Goal: Task Accomplishment & Management: Manage account settings

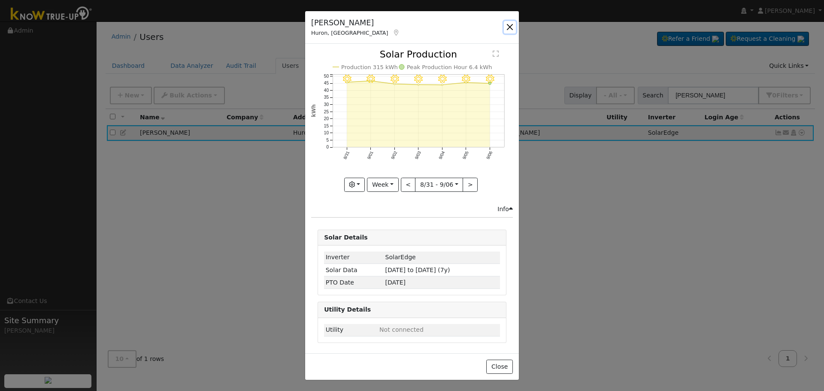
click at [508, 24] on button "button" at bounding box center [510, 27] width 12 height 12
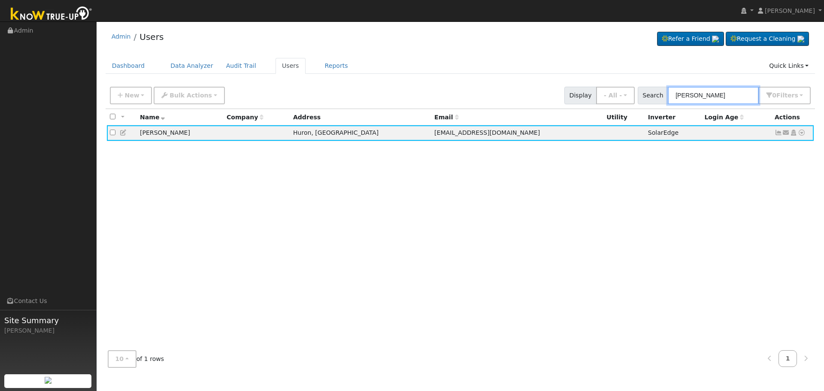
drag, startPoint x: 740, startPoint y: 89, endPoint x: 272, endPoint y: 92, distance: 467.3
click at [278, 91] on div "New Add User Quick Add Quick Connect Quick Convert Lead Bulk Actions Send Email…" at bounding box center [460, 94] width 704 height 21
paste input "[PERSON_NAME]"
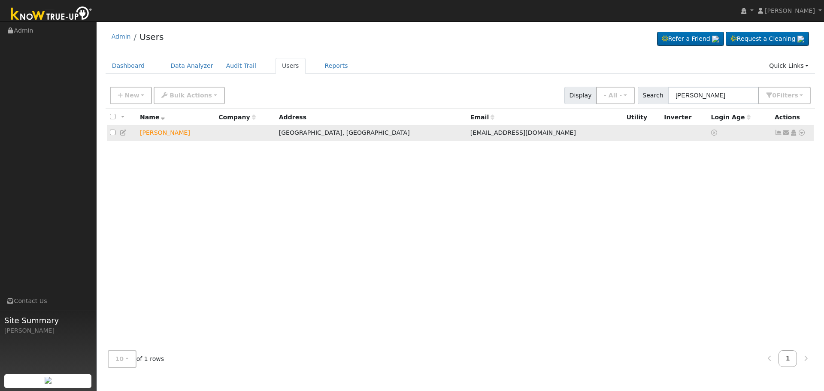
click at [802, 133] on icon at bounding box center [802, 133] width 8 height 6
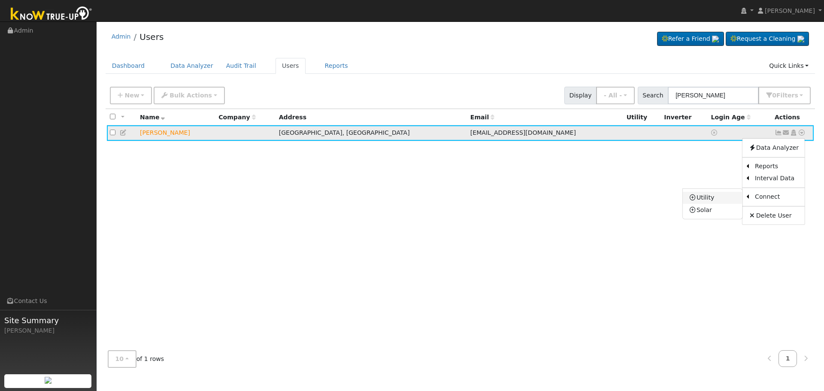
click at [713, 203] on link "Utility" at bounding box center [713, 198] width 60 height 12
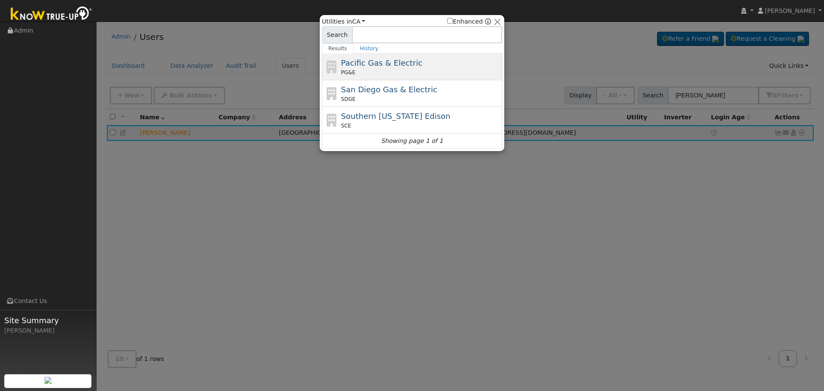
click at [396, 64] on span "Pacific Gas & Electric" at bounding box center [381, 62] width 81 height 9
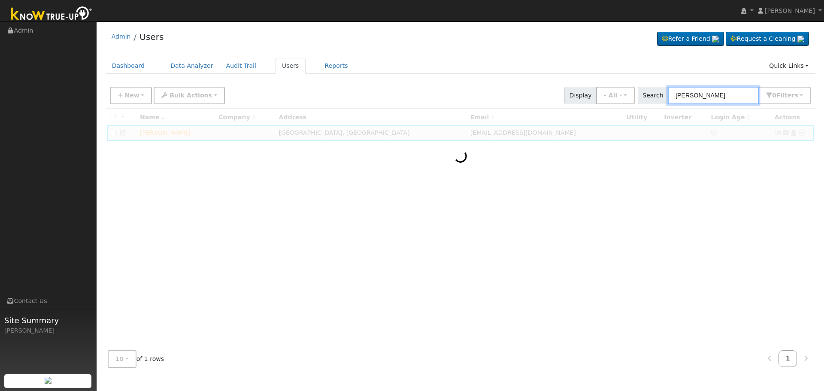
click at [739, 97] on input "[PERSON_NAME]" at bounding box center [713, 96] width 91 height 18
type input "[PERSON_NAME]"
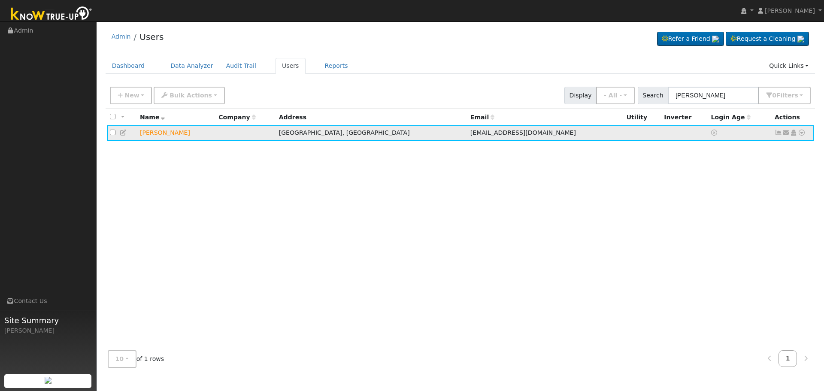
click at [802, 136] on icon at bounding box center [802, 133] width 8 height 6
click at [704, 202] on link "Utility" at bounding box center [713, 198] width 60 height 12
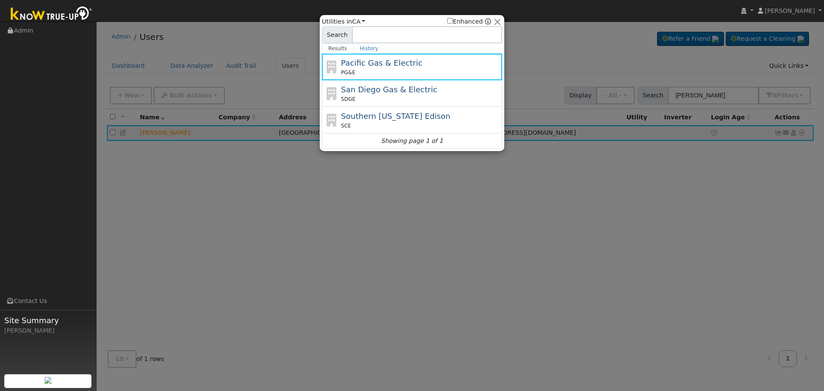
click at [403, 66] on span "Pacific Gas & Electric" at bounding box center [381, 62] width 81 height 9
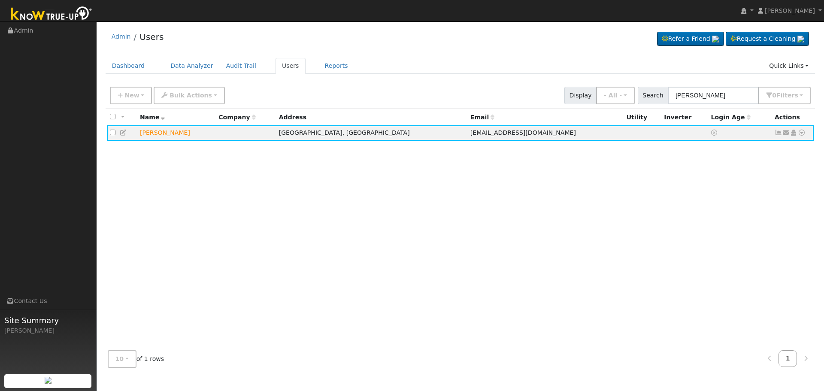
drag, startPoint x: 423, startPoint y: 59, endPoint x: 483, endPoint y: 57, distance: 59.7
click at [424, 59] on ul "Dashboard Data Analyzer Audit Trail Users Reports Quick Links Quick Add Quick C…" at bounding box center [461, 66] width 710 height 16
click at [802, 134] on icon at bounding box center [802, 133] width 8 height 6
click at [711, 197] on link "Utility" at bounding box center [713, 198] width 60 height 12
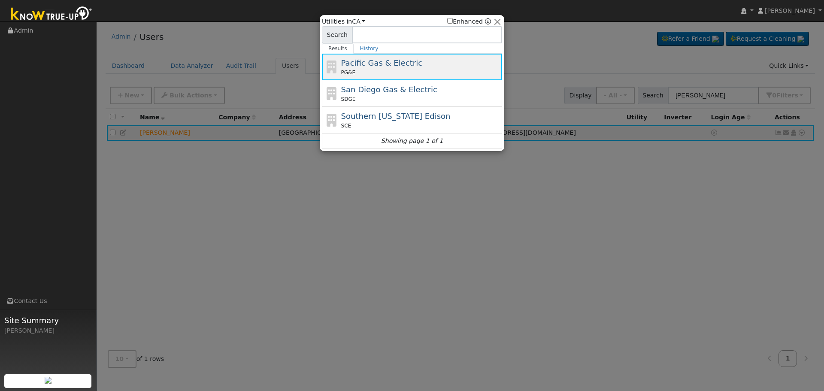
click at [374, 60] on span "Pacific Gas & Electric" at bounding box center [381, 62] width 81 height 9
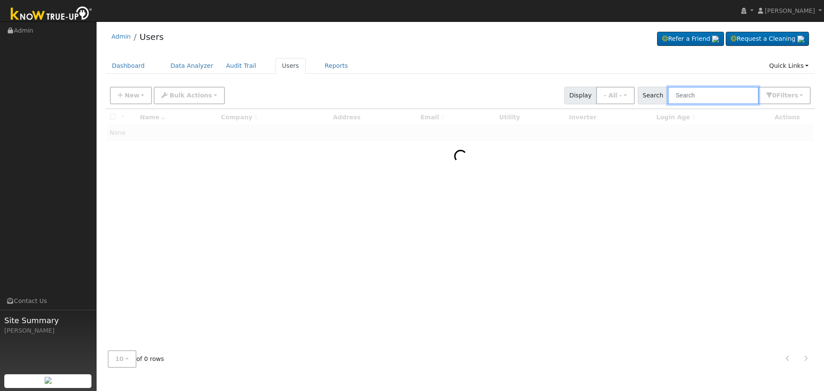
click at [708, 93] on input "text" at bounding box center [713, 96] width 91 height 18
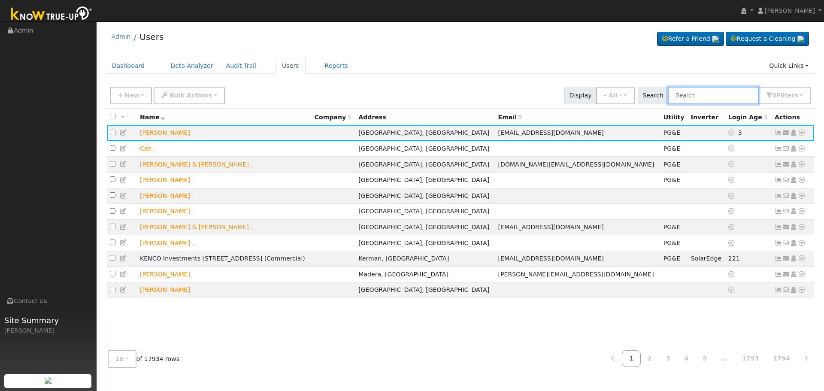
click at [699, 94] on input "text" at bounding box center [713, 96] width 91 height 18
paste input "[PERSON_NAME]"
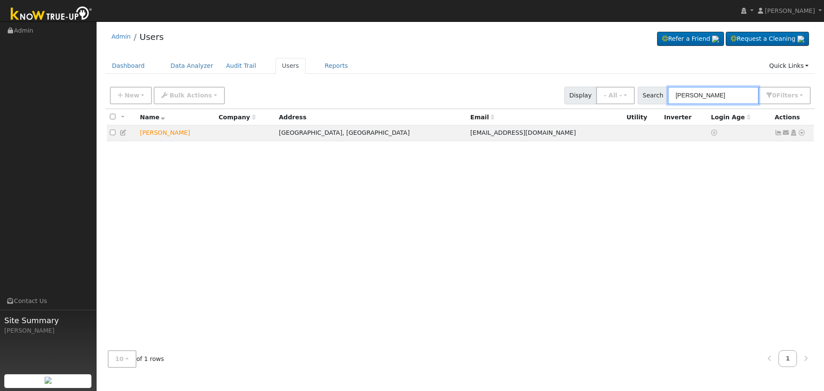
type input "[PERSON_NAME]"
click at [802, 133] on icon at bounding box center [802, 133] width 8 height 6
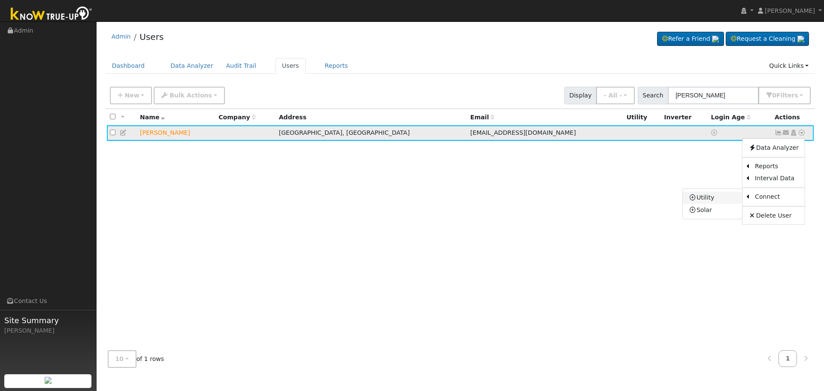
click at [722, 200] on link "Utility" at bounding box center [713, 198] width 60 height 12
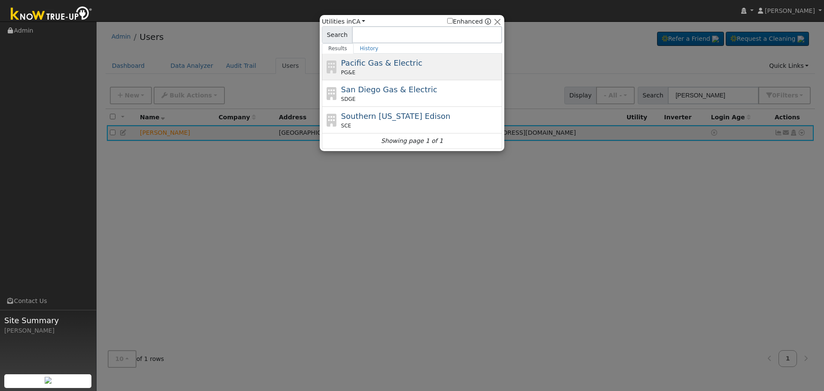
click at [428, 70] on div "PG&E" at bounding box center [420, 73] width 159 height 8
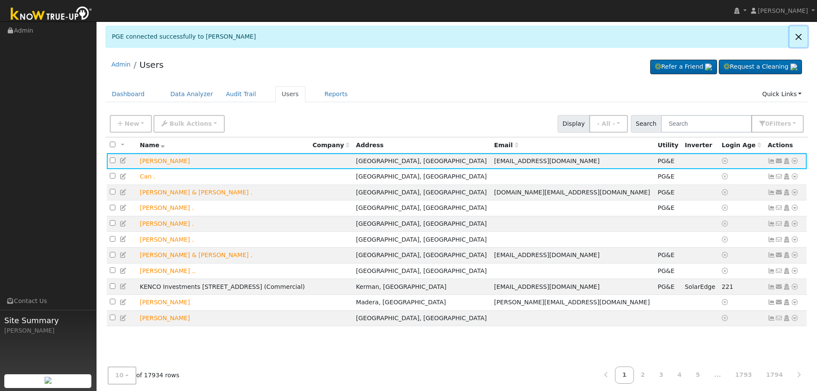
click at [796, 38] on link at bounding box center [799, 36] width 18 height 21
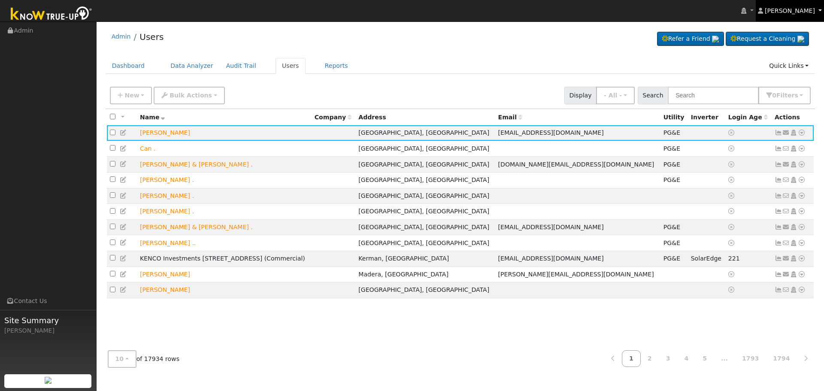
click at [814, 3] on link "[PERSON_NAME]" at bounding box center [790, 10] width 69 height 21
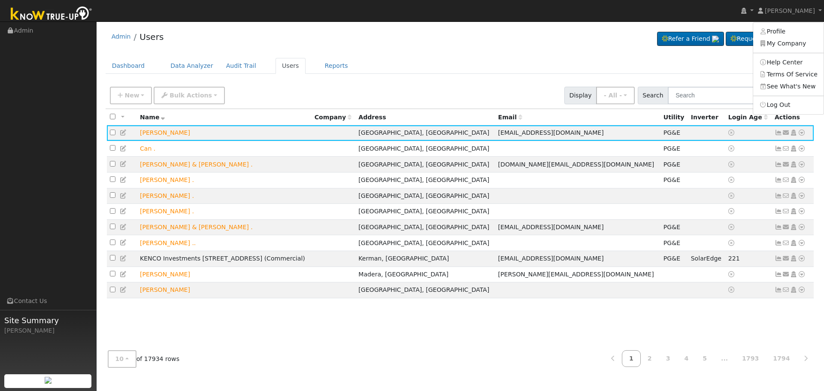
click at [499, 39] on div "Admin Users Refer a Friend Request a Cleaning" at bounding box center [461, 39] width 710 height 26
click at [236, 68] on link "Audit Trail" at bounding box center [241, 66] width 43 height 16
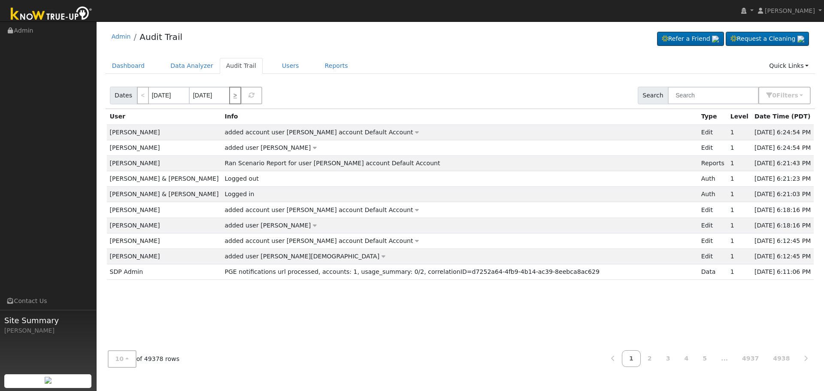
click at [233, 96] on link ">" at bounding box center [235, 96] width 12 height 18
type input "09/09/2025"
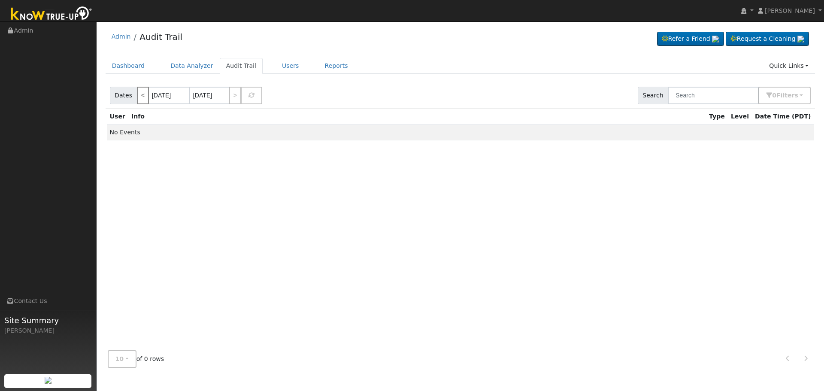
click at [143, 97] on link "<" at bounding box center [143, 96] width 12 height 18
type input "[DATE]"
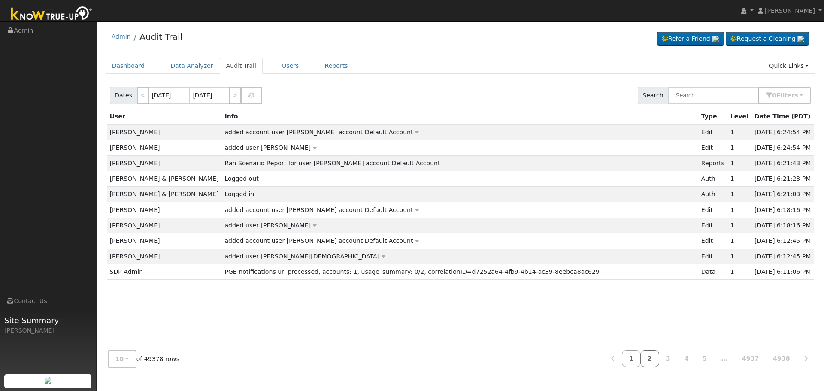
click at [658, 352] on link "2" at bounding box center [649, 358] width 19 height 17
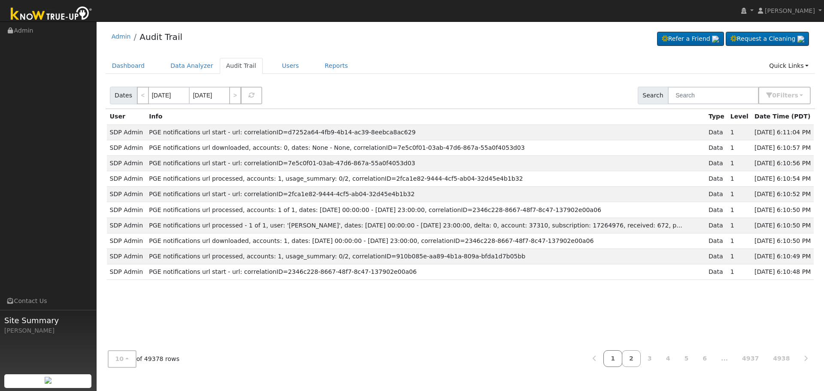
click at [622, 355] on link "1" at bounding box center [612, 358] width 19 height 17
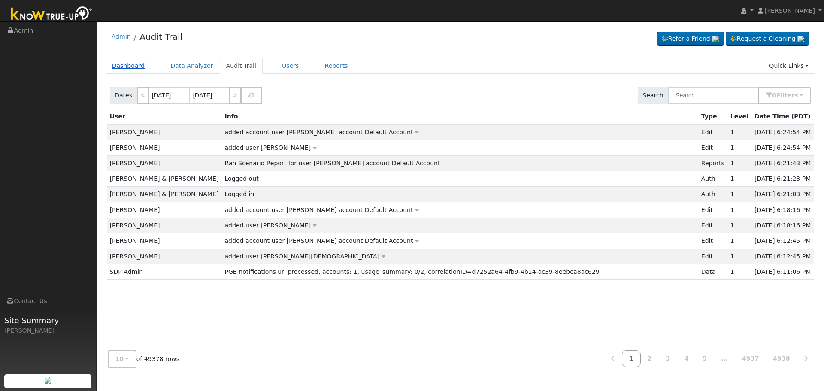
click at [129, 63] on link "Dashboard" at bounding box center [129, 66] width 46 height 16
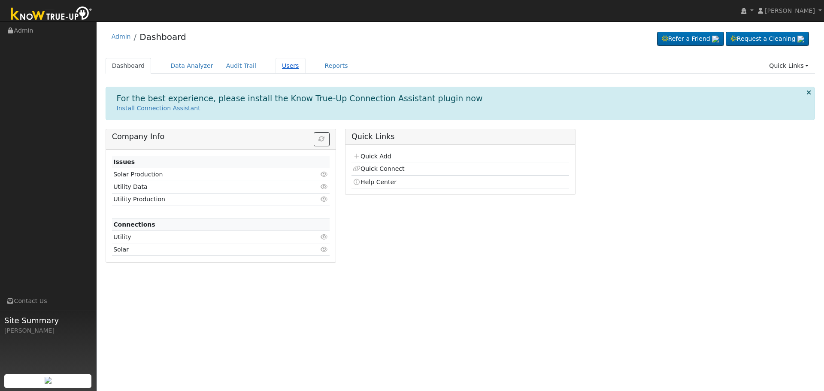
click at [275, 66] on link "Users" at bounding box center [290, 66] width 30 height 16
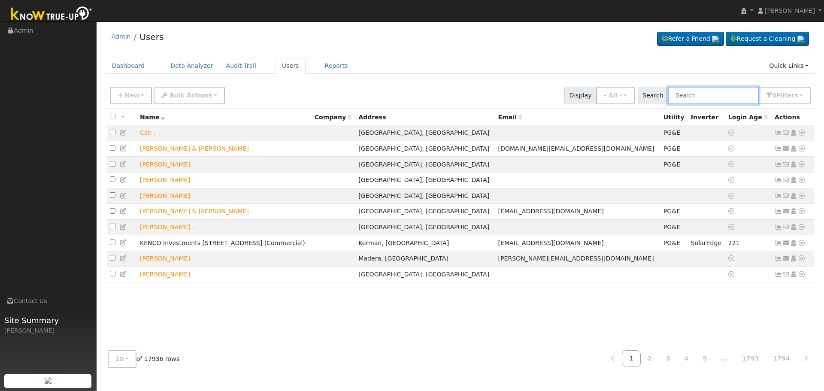
click at [723, 99] on input "text" at bounding box center [713, 96] width 91 height 18
click at [689, 93] on input "text" at bounding box center [713, 96] width 91 height 18
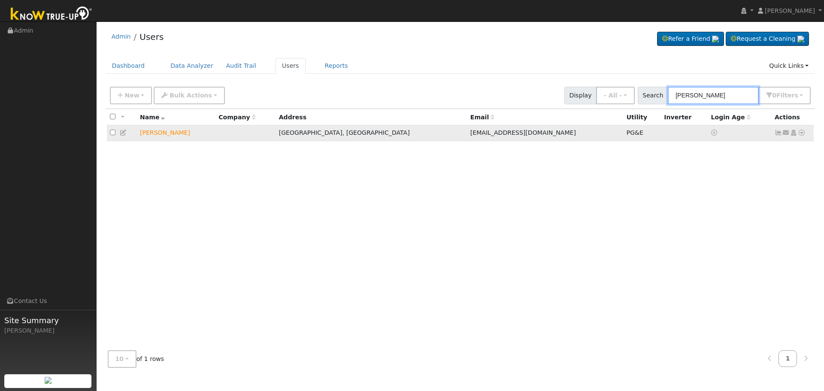
type input "[PERSON_NAME]"
click at [803, 132] on icon at bounding box center [802, 133] width 8 height 6
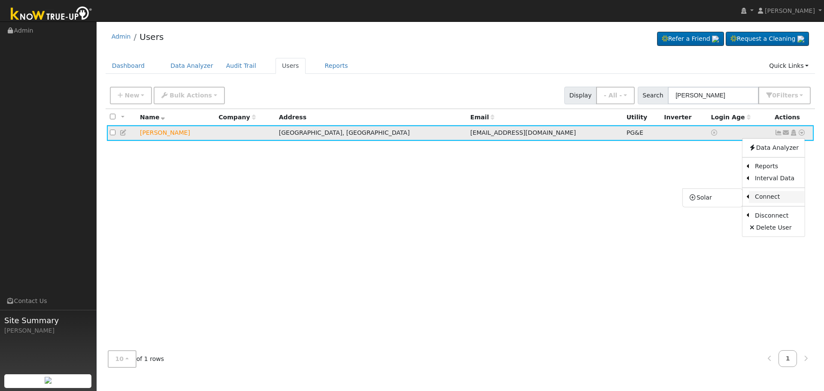
click at [762, 196] on link "Connect" at bounding box center [777, 197] width 56 height 12
click at [800, 133] on icon at bounding box center [802, 133] width 8 height 6
click at [477, 239] on div "All None All on page None on page Name Company Address Email Utility Inverter L…" at bounding box center [461, 226] width 710 height 235
click at [777, 135] on icon at bounding box center [778, 133] width 8 height 6
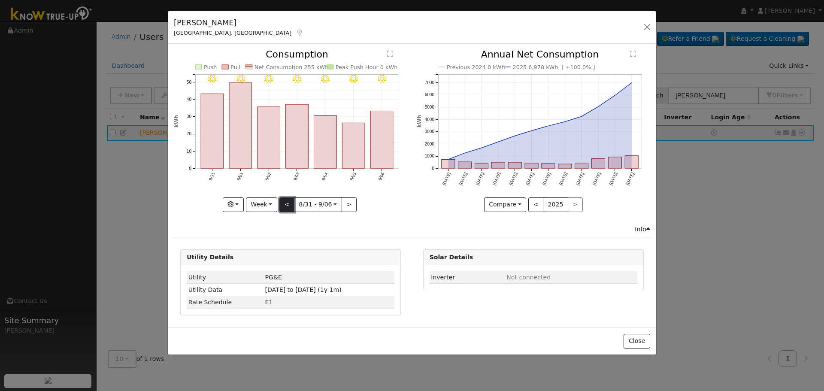
click at [288, 206] on button "<" at bounding box center [286, 204] width 15 height 15
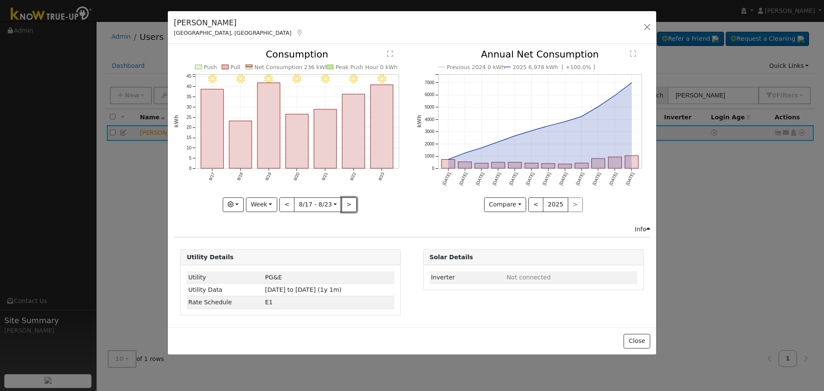
click at [342, 202] on button ">" at bounding box center [349, 204] width 15 height 15
type input "[DATE]"
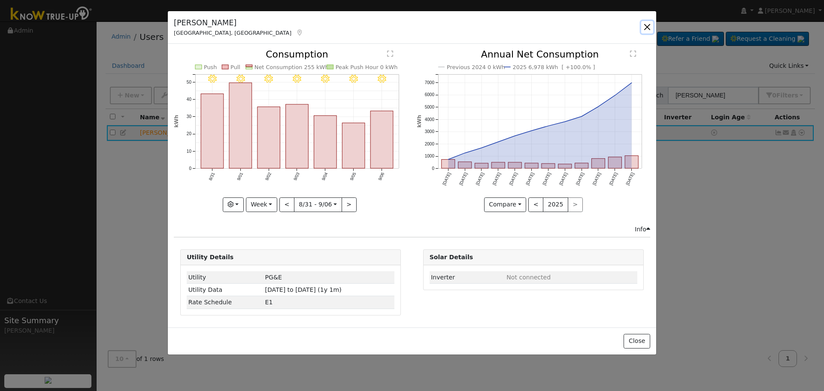
click at [643, 29] on button "button" at bounding box center [647, 27] width 12 height 12
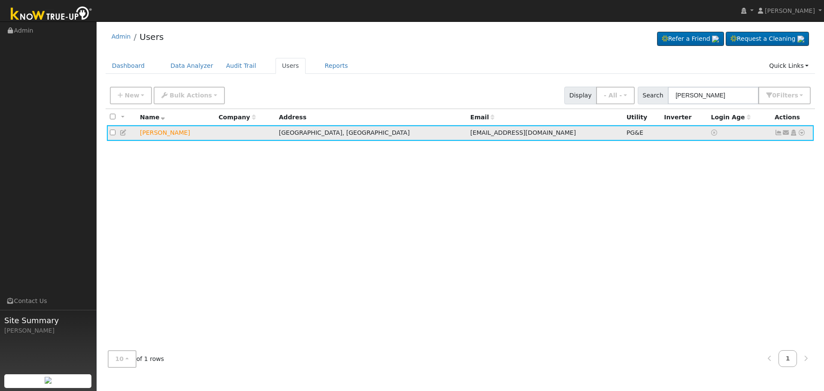
click at [802, 136] on icon at bounding box center [802, 133] width 8 height 6
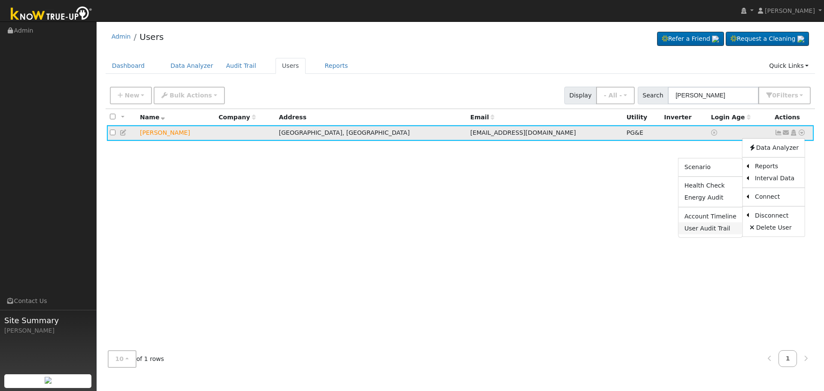
click at [709, 227] on link "User Audit Trail" at bounding box center [710, 228] width 64 height 12
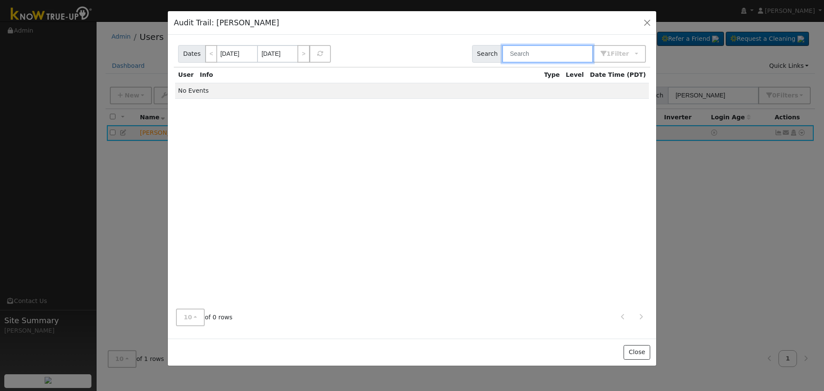
click at [544, 56] on input "text" at bounding box center [547, 54] width 91 height 18
click at [623, 56] on span "Filter" at bounding box center [622, 53] width 22 height 7
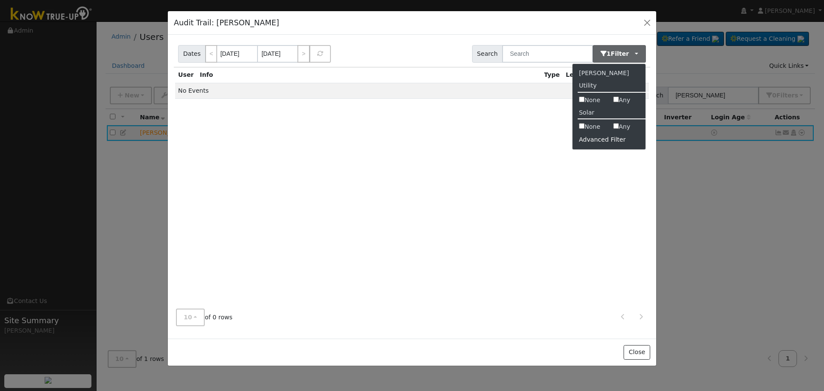
click at [616, 99] on input "Any" at bounding box center [616, 100] width 6 height 6
checkbox input "true"
click at [617, 125] on input "Any" at bounding box center [616, 126] width 6 height 6
checkbox input "true"
click at [600, 140] on div "Advanced Filter" at bounding box center [608, 139] width 73 height 13
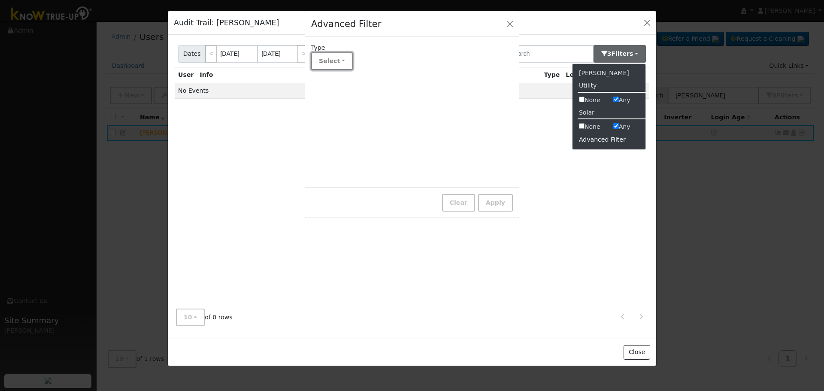
click at [338, 61] on button "Select" at bounding box center [332, 61] width 42 height 18
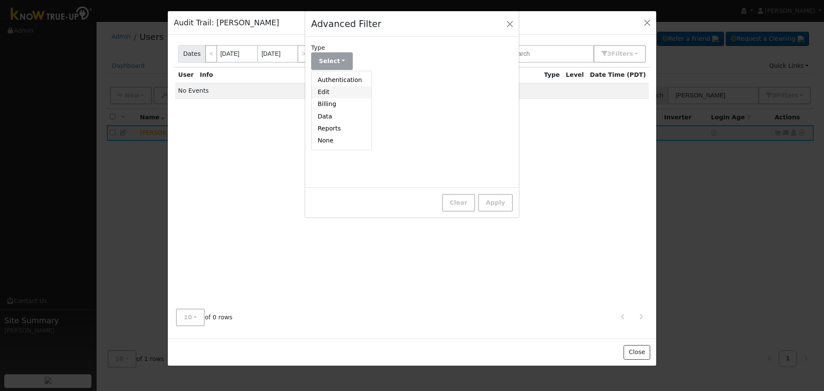
click at [341, 94] on link "Edit" at bounding box center [342, 92] width 60 height 12
click at [333, 61] on button "Edit" at bounding box center [328, 61] width 34 height 18
click at [342, 89] on link "Edit" at bounding box center [342, 92] width 60 height 12
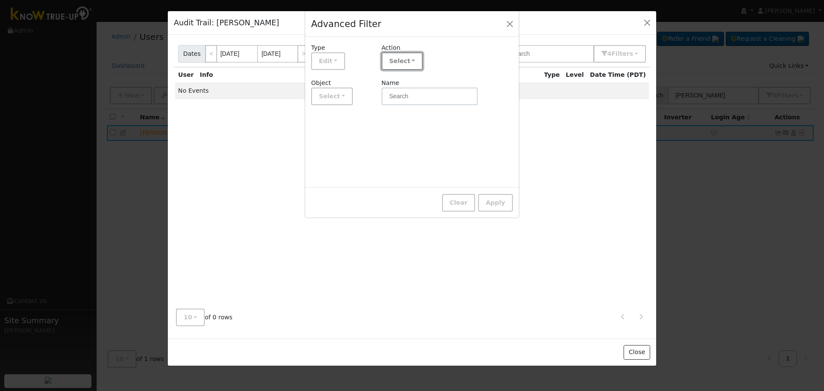
click at [403, 61] on button "Select" at bounding box center [402, 61] width 42 height 18
click at [403, 103] on link "Updated" at bounding box center [412, 104] width 60 height 12
click at [338, 96] on button "Select" at bounding box center [332, 97] width 42 height 18
click at [414, 127] on div "Type Action Edit Authentication Edit Billing Data Reports None Updated Added Re…" at bounding box center [412, 112] width 214 height 150
click at [325, 94] on button "Select" at bounding box center [332, 97] width 42 height 18
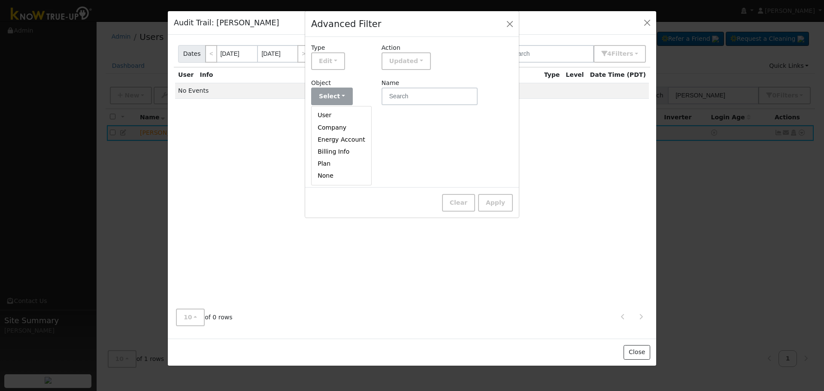
click at [424, 139] on div "Type Action Edit Authentication Edit Billing Data Reports None Updated Added Re…" at bounding box center [412, 112] width 214 height 150
click at [490, 201] on button "Apply" at bounding box center [495, 203] width 35 height 18
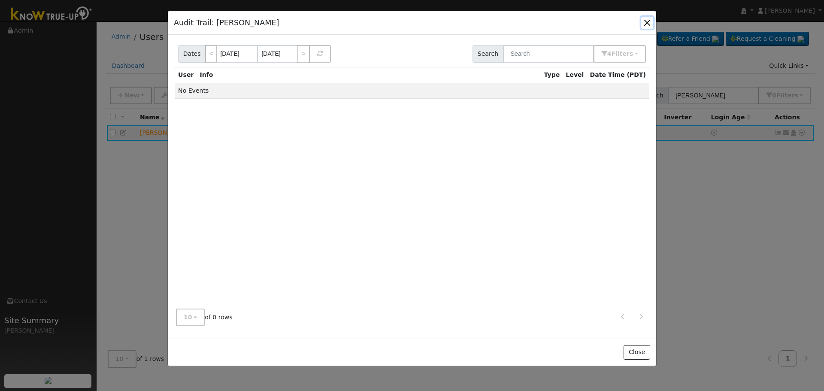
click at [647, 24] on button "button" at bounding box center [647, 23] width 12 height 12
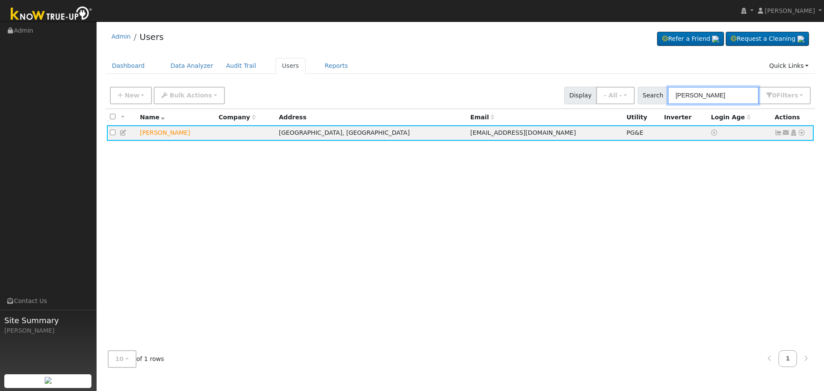
click at [690, 88] on input "[PERSON_NAME]" at bounding box center [713, 96] width 91 height 18
click at [803, 134] on icon at bounding box center [802, 133] width 8 height 6
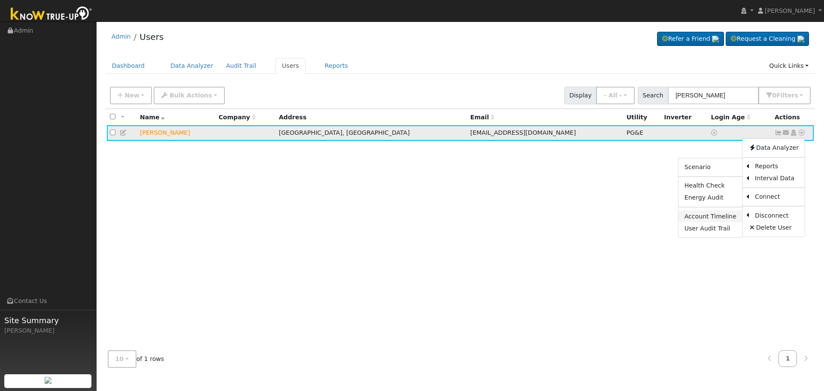
click at [719, 214] on link "Account Timeline" at bounding box center [710, 216] width 64 height 12
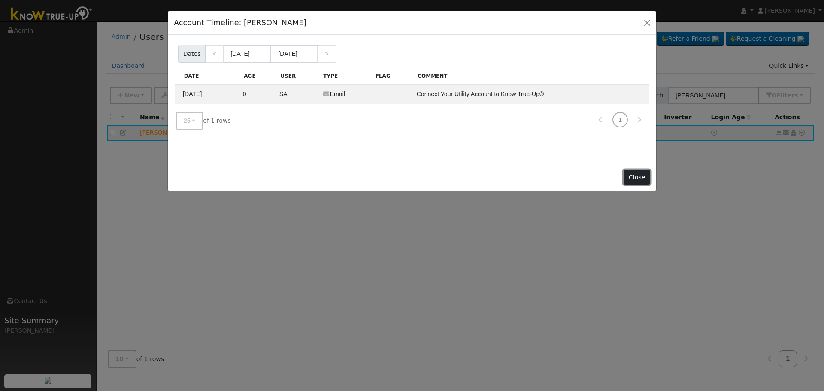
click at [641, 179] on button "Close" at bounding box center [636, 177] width 26 height 15
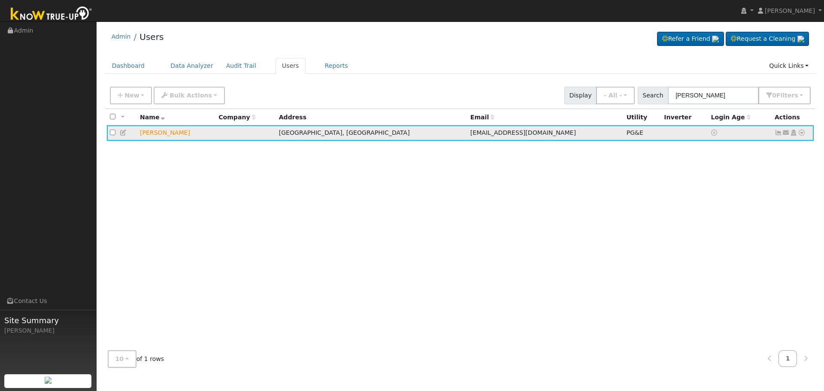
click at [800, 133] on icon at bounding box center [802, 133] width 8 height 6
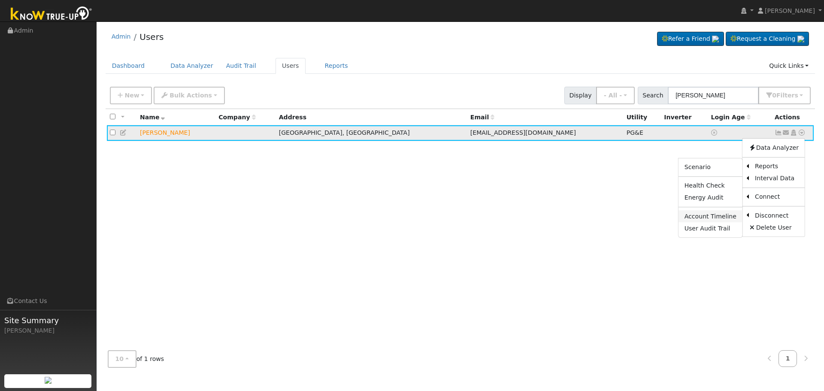
click at [703, 216] on link "Account Timeline" at bounding box center [710, 216] width 64 height 12
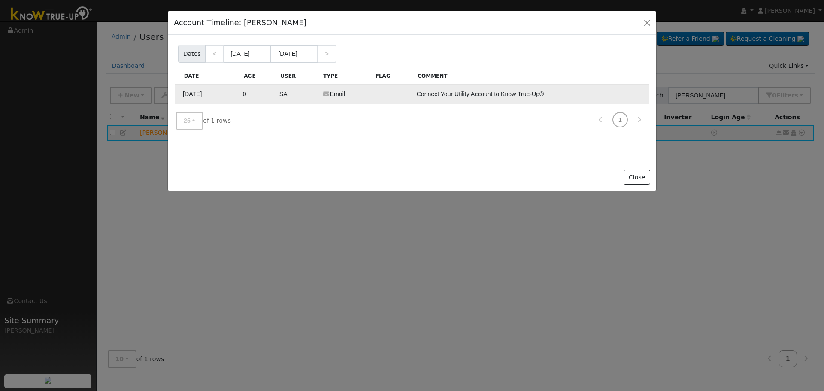
click at [332, 98] on td "Email" at bounding box center [345, 95] width 52 height 20
click at [332, 94] on td "Email" at bounding box center [345, 95] width 52 height 20
click at [340, 99] on td "Email" at bounding box center [345, 95] width 52 height 20
click at [319, 96] on td "Email" at bounding box center [345, 95] width 52 height 20
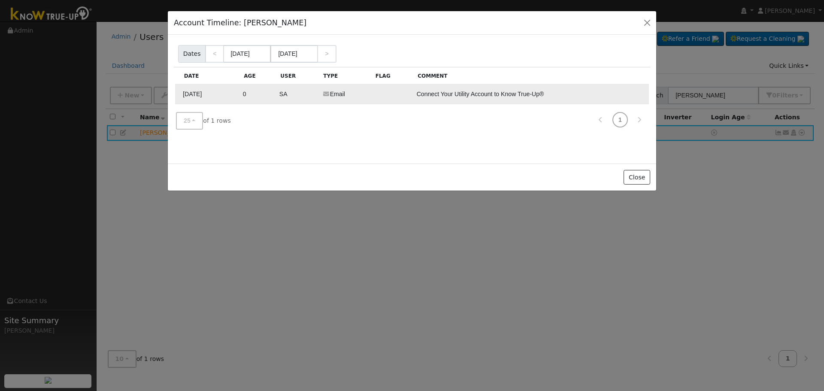
click at [303, 95] on td "SA" at bounding box center [297, 95] width 43 height 20
drag, startPoint x: 302, startPoint y: 95, endPoint x: 275, endPoint y: 121, distance: 37.6
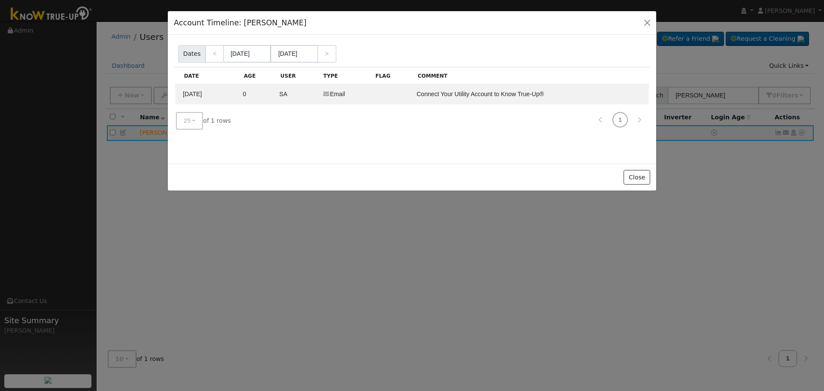
click at [275, 121] on div "25 10 25 50 100 of 1 rows 1" at bounding box center [412, 121] width 476 height 30
click at [424, 92] on td "Connect Your Utility Account to Know True-Up®" at bounding box center [531, 95] width 236 height 20
click at [535, 95] on td "Connect Your Utility Account to Know True-Up®" at bounding box center [531, 95] width 236 height 20
click at [617, 118] on link "1" at bounding box center [619, 119] width 15 height 15
click at [340, 94] on td "Email" at bounding box center [345, 95] width 52 height 20
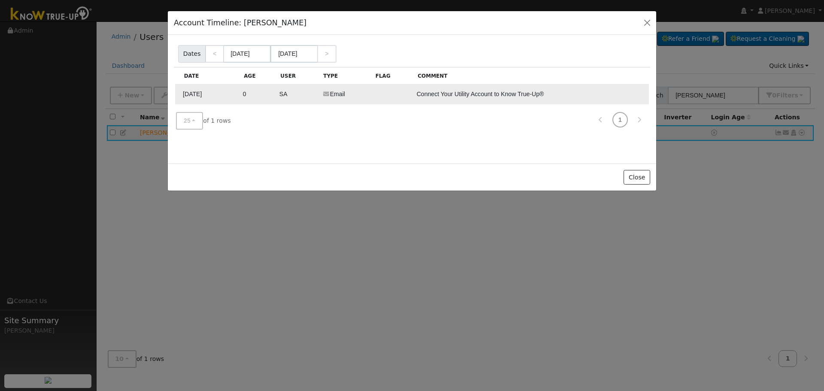
click at [340, 94] on td "Email" at bounding box center [345, 95] width 52 height 20
click at [402, 88] on td at bounding box center [392, 95] width 42 height 20
click at [473, 142] on div "Account Timeline Report Dates < [DATE] [DATE] > Date Age User Type Flag Comment…" at bounding box center [412, 99] width 488 height 129
click at [650, 30] on div "Account Timeline: [PERSON_NAME]" at bounding box center [412, 23] width 488 height 24
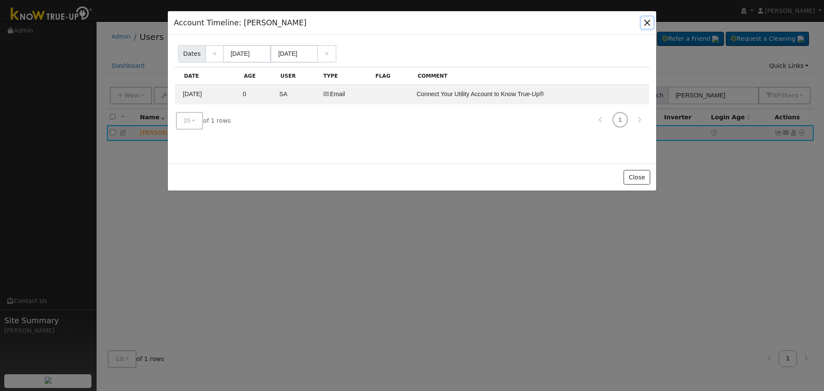
click at [651, 24] on button "button" at bounding box center [647, 23] width 12 height 12
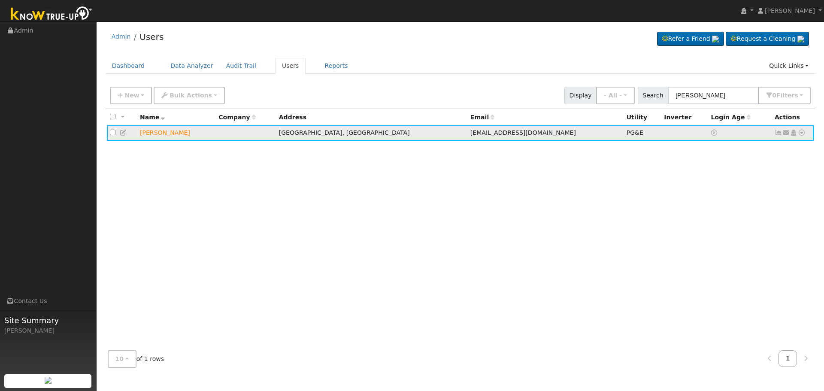
click at [785, 133] on icon at bounding box center [786, 133] width 8 height 6
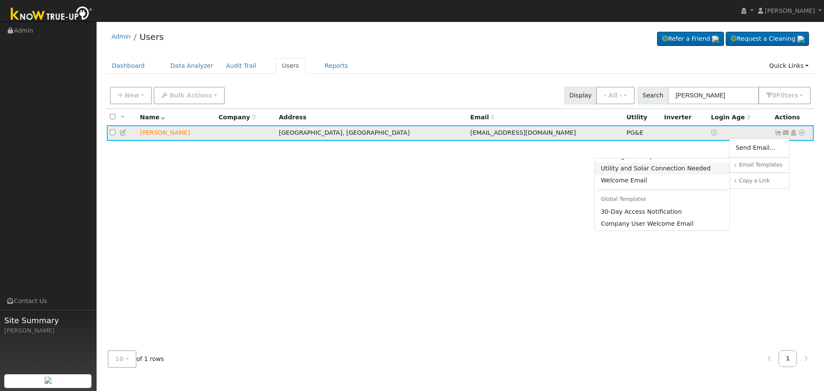
scroll to position [146, 0]
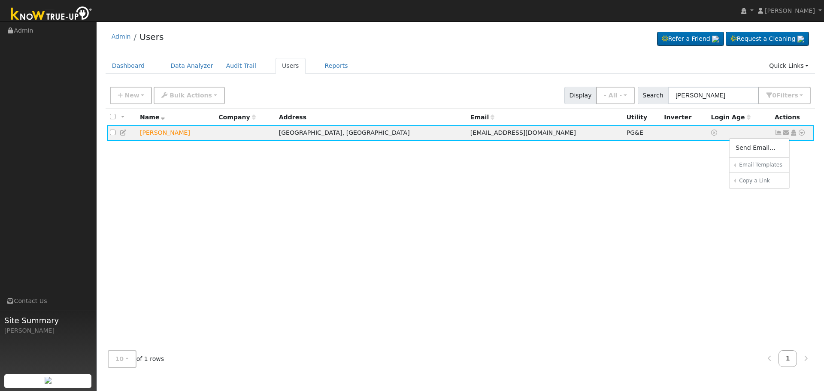
click at [805, 146] on div "All None All on page None on page Name Company Address Email Utility Inverter L…" at bounding box center [461, 226] width 710 height 235
click at [802, 136] on icon at bounding box center [802, 133] width 8 height 6
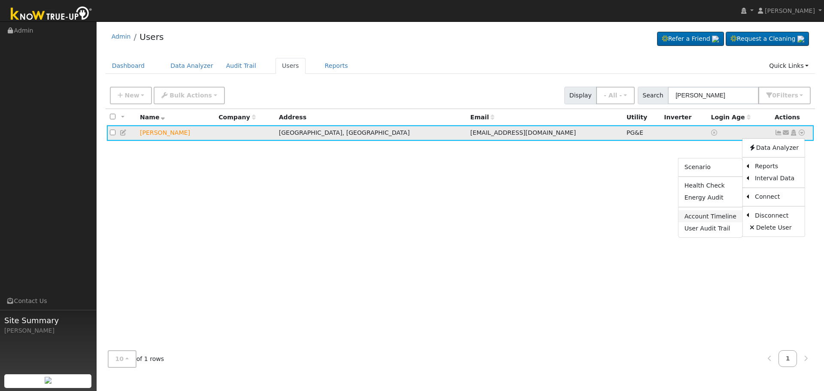
click at [705, 218] on link "Account Timeline" at bounding box center [710, 216] width 64 height 12
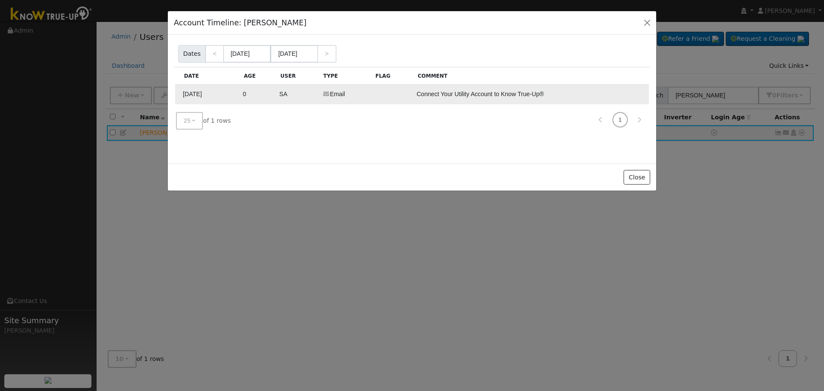
click at [360, 94] on td "Email" at bounding box center [345, 95] width 52 height 20
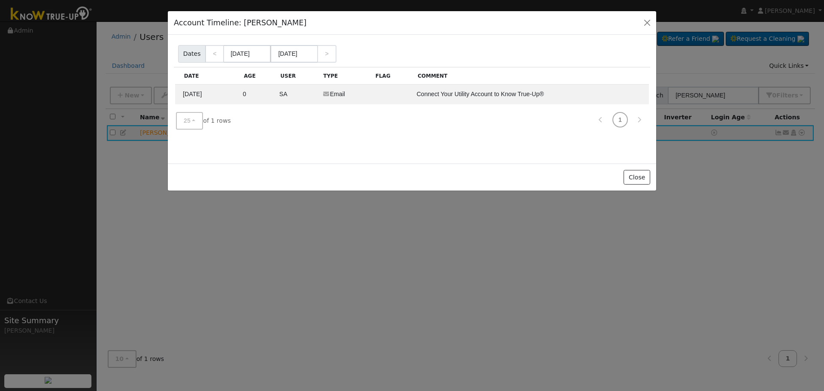
click at [450, 138] on div "Account Timeline Report Dates < [DATE] [DATE] > Date Age User Type Flag Comment…" at bounding box center [412, 99] width 488 height 129
click at [646, 22] on button "button" at bounding box center [647, 23] width 12 height 12
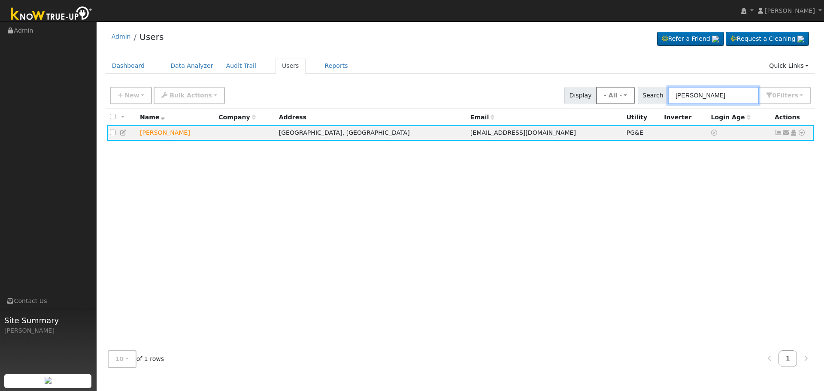
drag, startPoint x: 716, startPoint y: 98, endPoint x: 584, endPoint y: 100, distance: 132.6
click at [617, 100] on div "New Add User Quick Add Quick Connect Quick Convert Lead Bulk Actions Send Email…" at bounding box center [460, 94] width 704 height 21
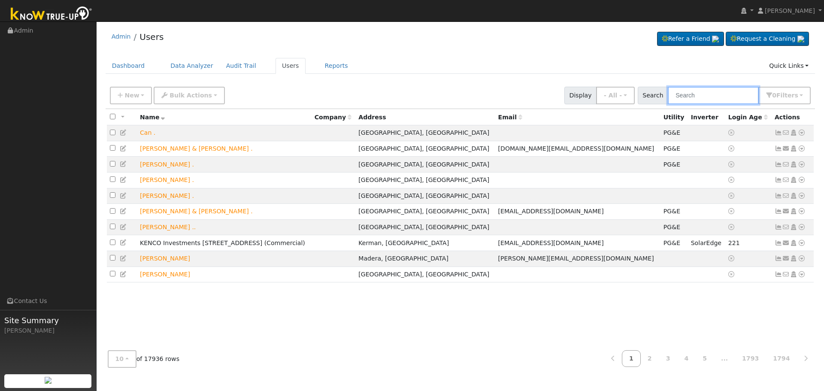
click at [699, 94] on input "text" at bounding box center [713, 96] width 91 height 18
paste input "[PERSON_NAME]"
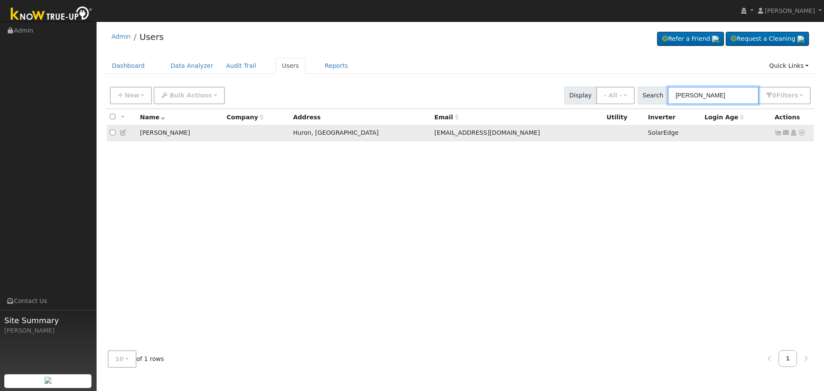
type input "[PERSON_NAME]"
click at [801, 132] on icon at bounding box center [802, 133] width 8 height 6
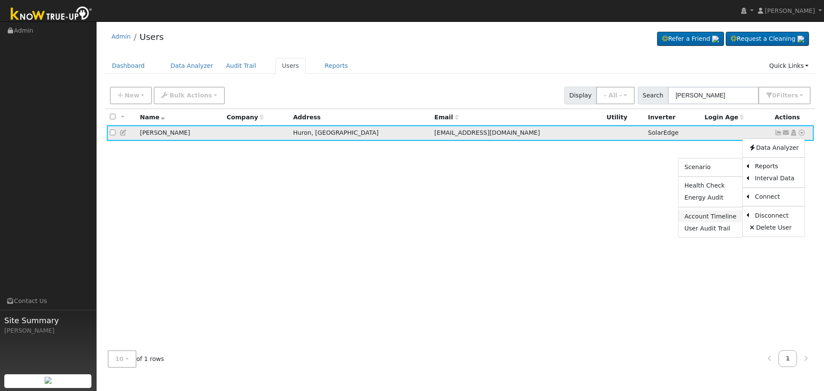
click at [713, 214] on link "Account Timeline" at bounding box center [710, 216] width 64 height 12
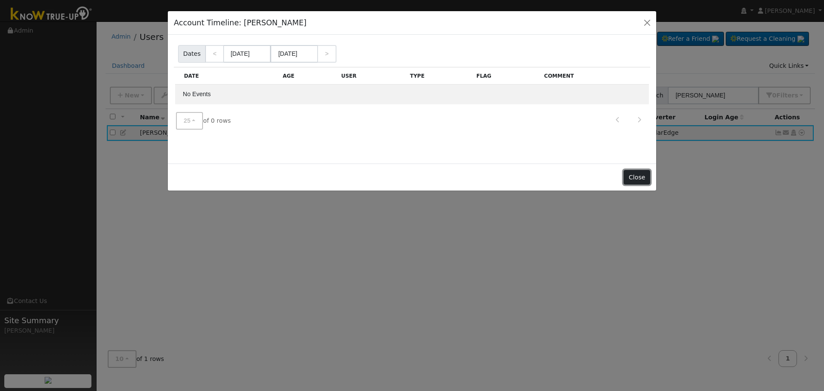
click at [632, 174] on button "Close" at bounding box center [636, 177] width 26 height 15
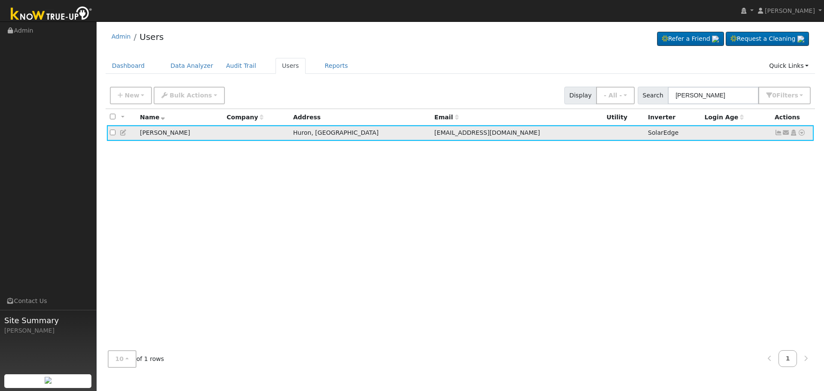
click at [802, 135] on icon at bounding box center [802, 133] width 8 height 6
click at [610, 171] on div "All None All on page None on page Name Company Address Email Utility Inverter L…" at bounding box center [461, 226] width 710 height 235
click at [123, 133] on icon at bounding box center [124, 133] width 8 height 6
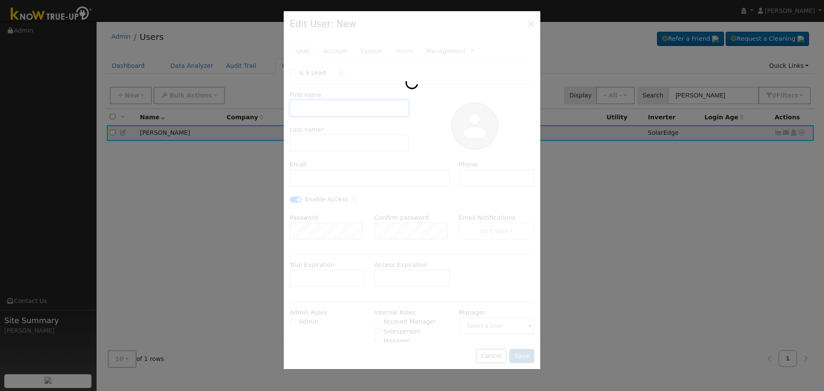
type input "[PERSON_NAME]"
type input "[EMAIL_ADDRESS][DOMAIN_NAME]"
type input "[PHONE_NUMBER]"
checkbox input "true"
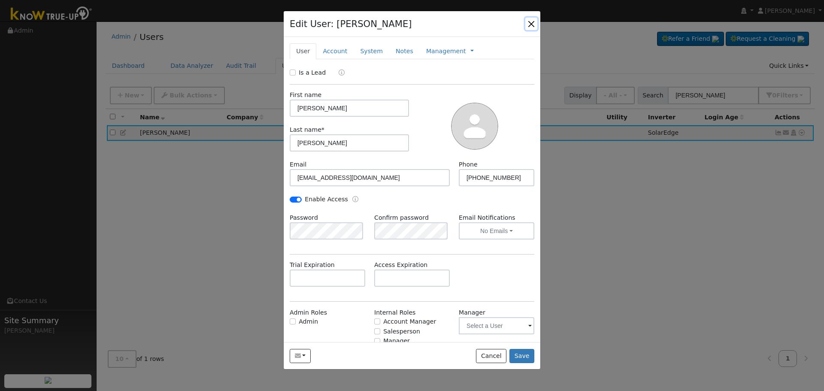
click at [532, 23] on button "button" at bounding box center [531, 24] width 12 height 12
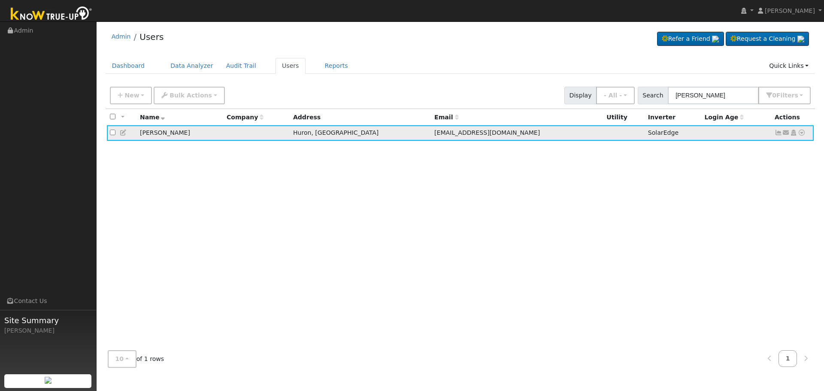
click at [802, 134] on icon at bounding box center [802, 133] width 8 height 6
click at [632, 186] on div "All None All on page None on page Name Company Address Email Utility Inverter L…" at bounding box center [461, 226] width 710 height 235
click at [803, 134] on icon at bounding box center [802, 133] width 8 height 6
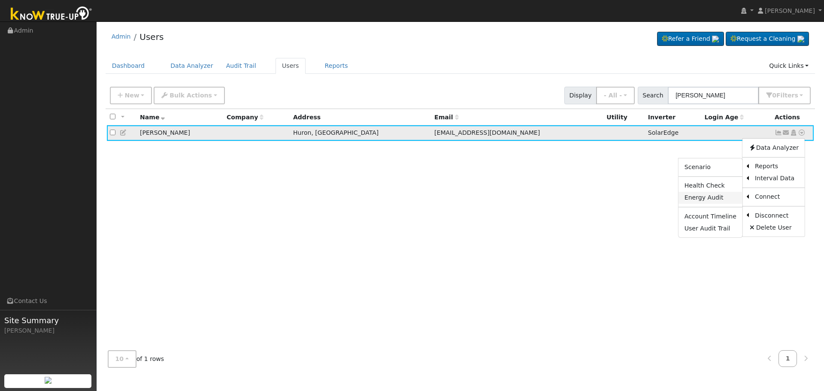
click at [726, 199] on link "Energy Audit" at bounding box center [710, 198] width 64 height 12
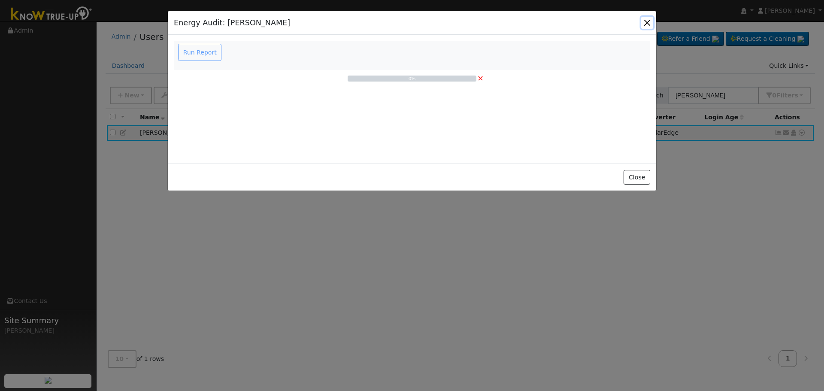
click at [645, 21] on button "button" at bounding box center [647, 23] width 12 height 12
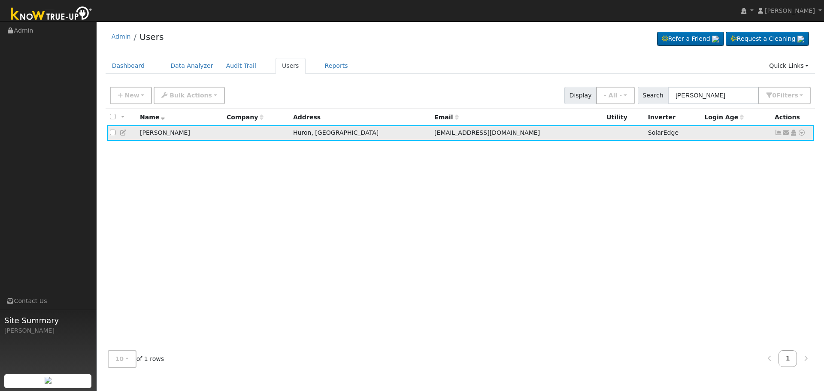
click at [802, 135] on icon at bounding box center [802, 133] width 8 height 6
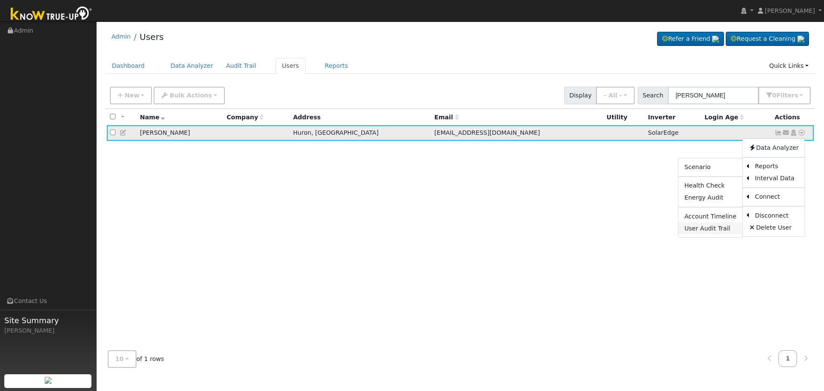
click at [723, 232] on link "User Audit Trail" at bounding box center [710, 228] width 64 height 12
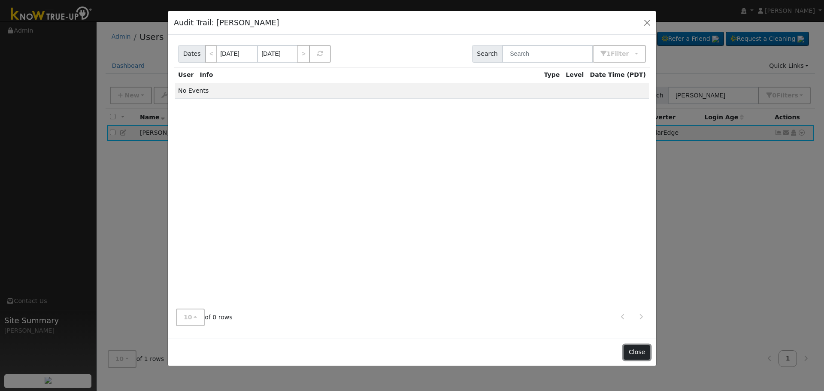
click at [645, 350] on button "Close" at bounding box center [636, 352] width 26 height 15
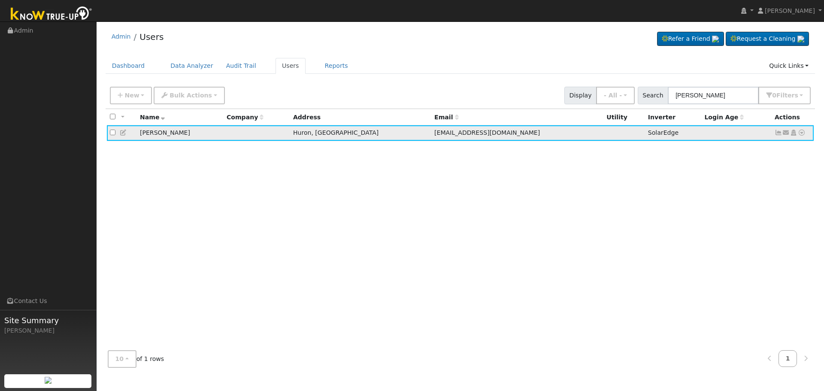
click at [802, 133] on icon at bounding box center [802, 133] width 8 height 6
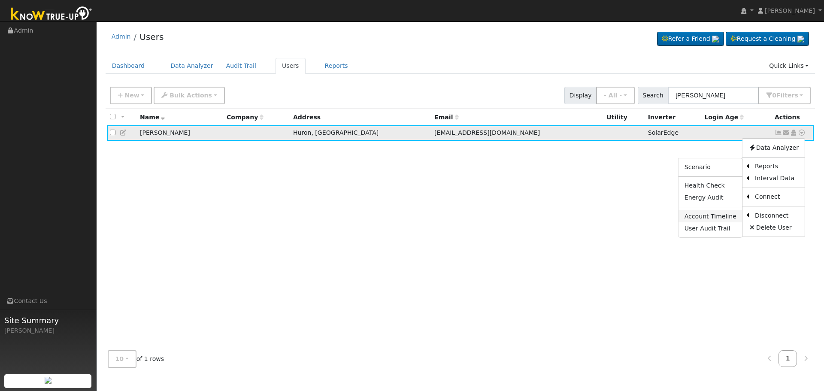
click at [722, 218] on link "Account Timeline" at bounding box center [710, 216] width 64 height 12
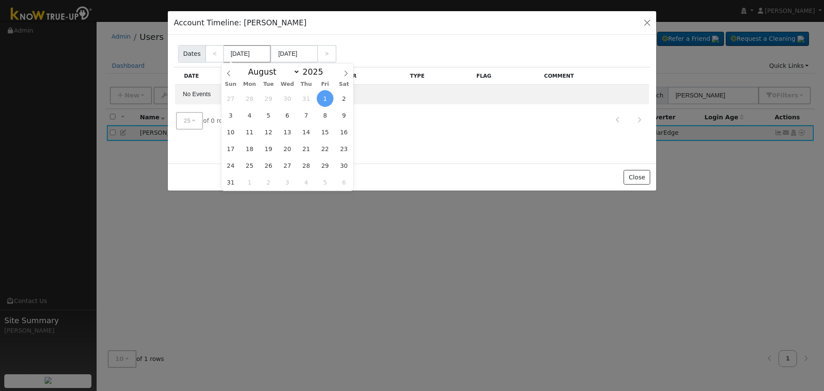
click at [233, 56] on input "[DATE]" at bounding box center [247, 54] width 47 height 18
click at [227, 74] on icon at bounding box center [229, 73] width 6 height 6
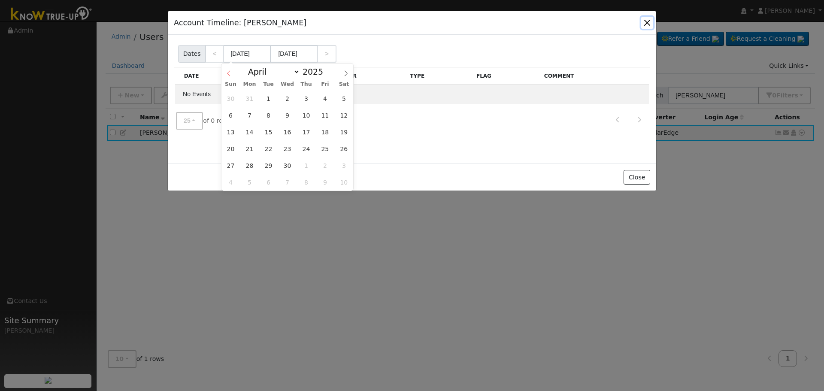
click at [227, 74] on icon at bounding box center [229, 73] width 6 height 6
select select "0"
click at [227, 74] on icon at bounding box center [229, 73] width 6 height 6
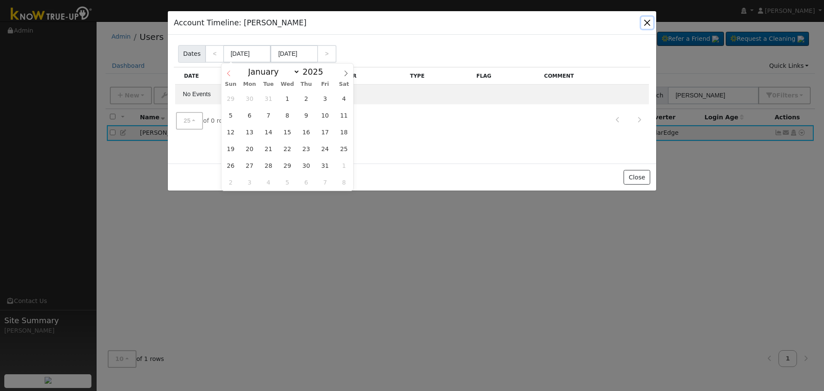
type input "2024"
click at [227, 74] on icon at bounding box center [229, 73] width 6 height 6
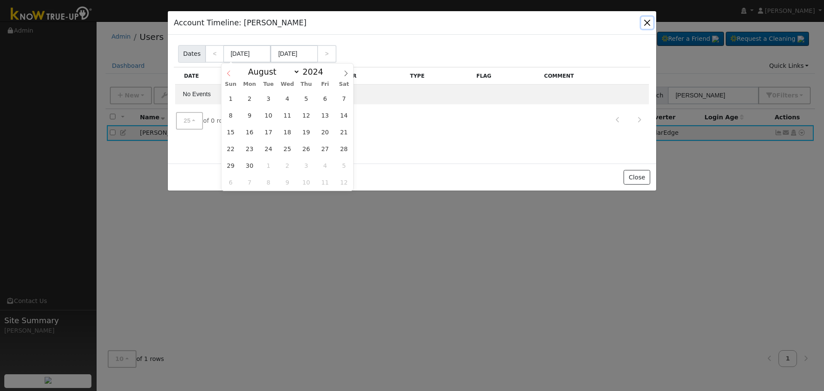
click at [227, 74] on icon at bounding box center [229, 73] width 6 height 6
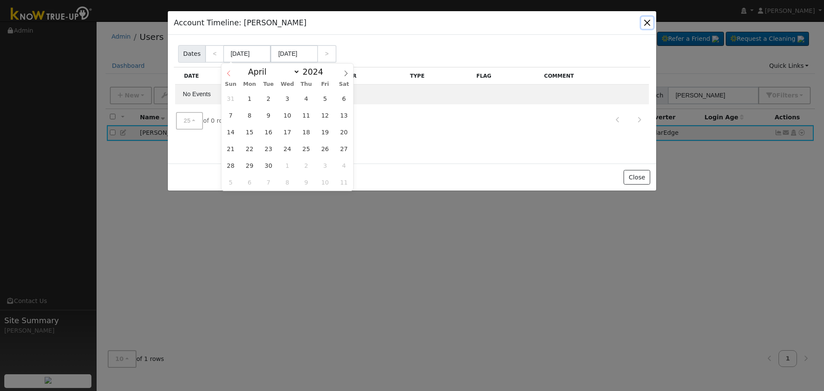
select select "2"
click at [293, 71] on select "January February March April May June July August September October November De…" at bounding box center [272, 72] width 56 height 10
click at [314, 72] on input "2024" at bounding box center [315, 71] width 31 height 9
click at [325, 68] on span at bounding box center [328, 69] width 6 height 5
click at [325, 75] on span at bounding box center [328, 74] width 6 height 5
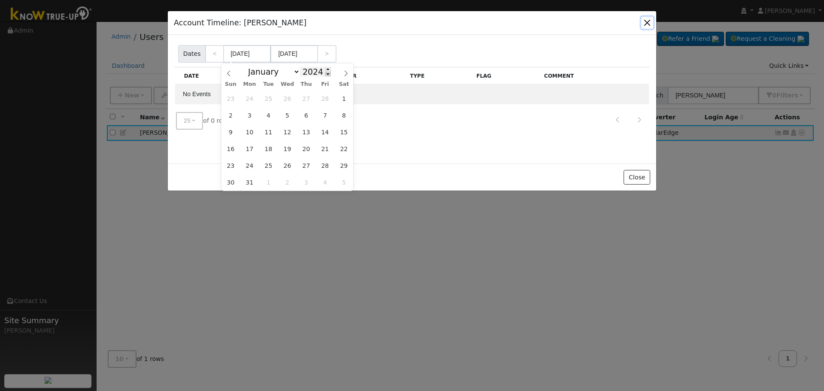
click at [325, 75] on span at bounding box center [328, 74] width 6 height 5
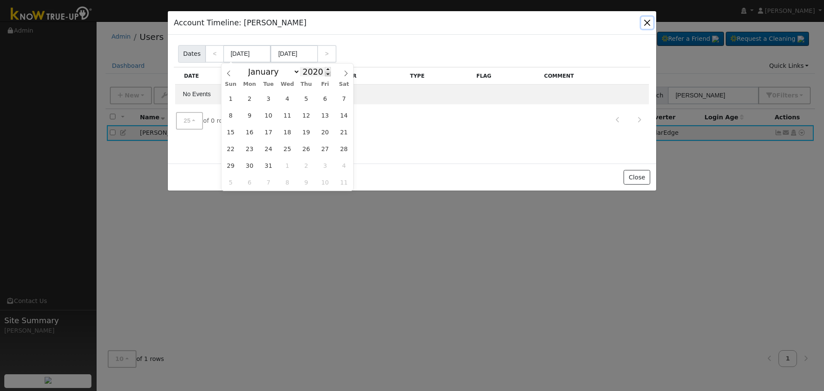
type input "2019"
click at [324, 97] on span "1" at bounding box center [325, 98] width 17 height 17
type input "[DATE]"
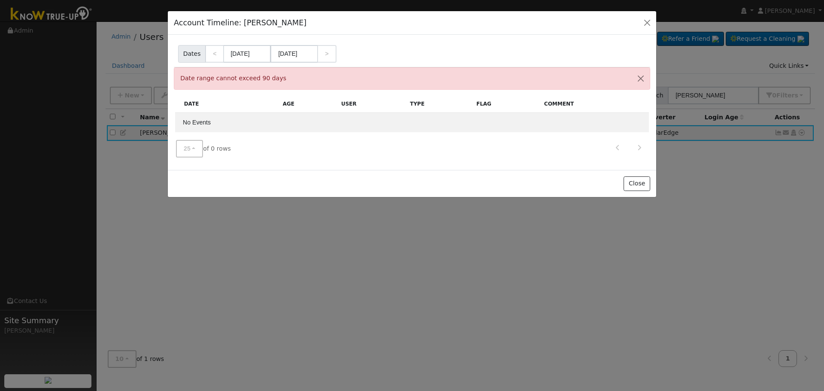
click at [430, 155] on div "25 10 25 50 100 of 0 rows" at bounding box center [412, 148] width 476 height 30
click at [250, 55] on input "[DATE]" at bounding box center [247, 54] width 47 height 18
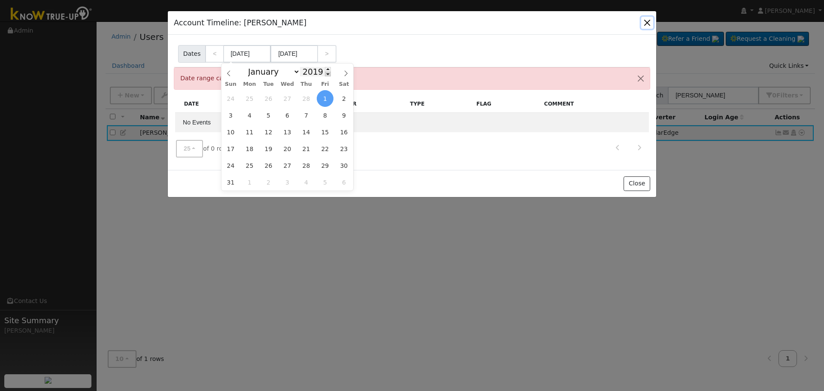
click at [325, 76] on span at bounding box center [328, 74] width 6 height 5
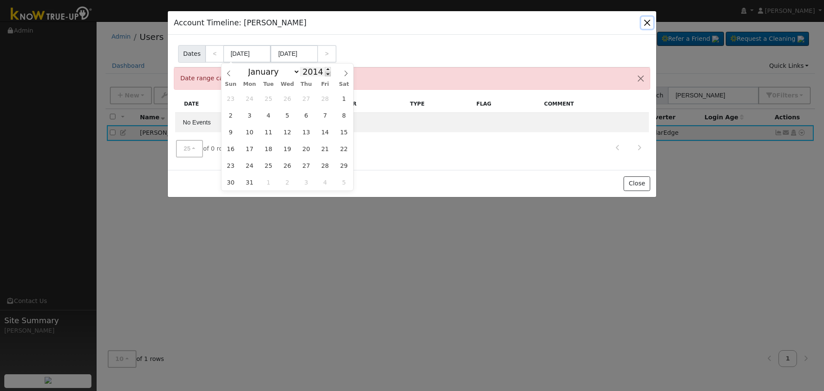
click at [325, 76] on span at bounding box center [328, 74] width 6 height 5
click at [325, 67] on span at bounding box center [328, 69] width 6 height 5
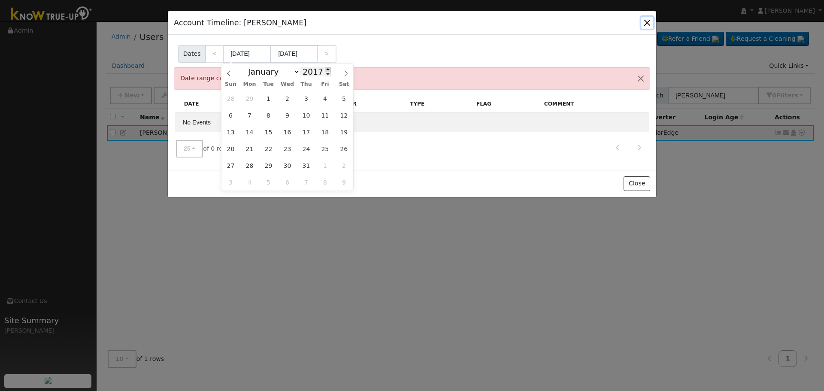
click at [325, 67] on span at bounding box center [328, 69] width 6 height 5
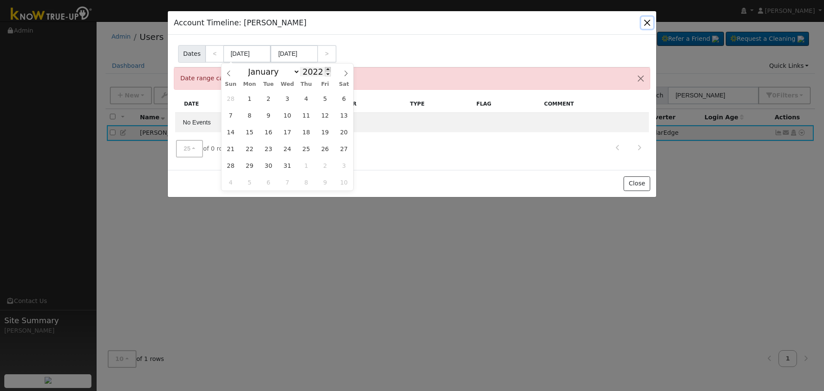
click at [325, 67] on span at bounding box center [328, 69] width 6 height 5
type input "2025"
click at [346, 75] on icon at bounding box center [346, 74] width 3 height 6
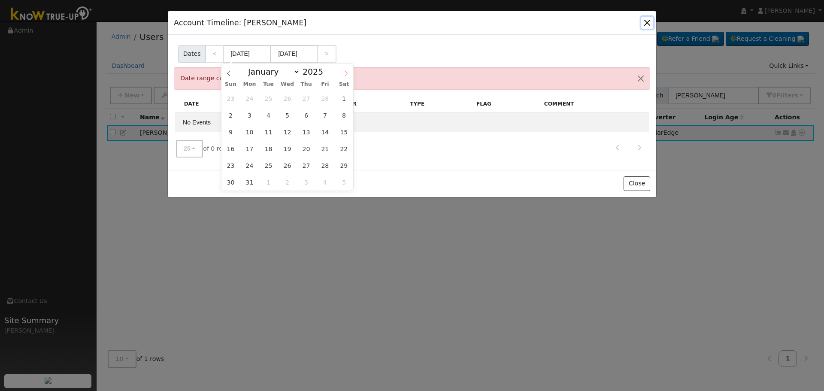
select select "3"
type input "2019"
click at [432, 166] on div "Account Timeline Report Dates < [DATE] [DATE] > Date range cannot exceed 90 day…" at bounding box center [412, 102] width 488 height 135
select select "2"
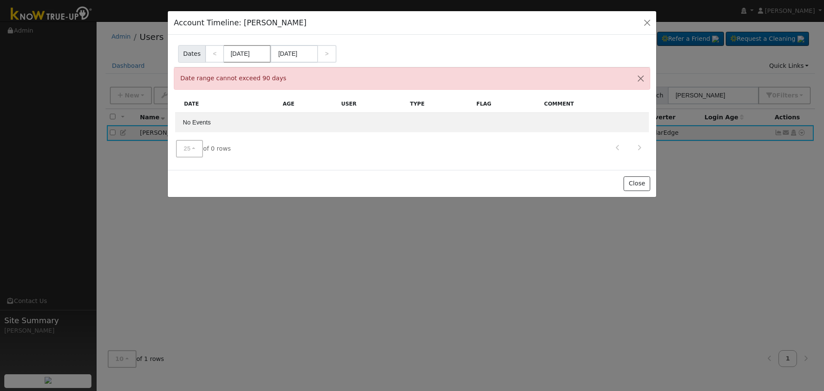
click at [253, 51] on input "[DATE]" at bounding box center [247, 54] width 47 height 18
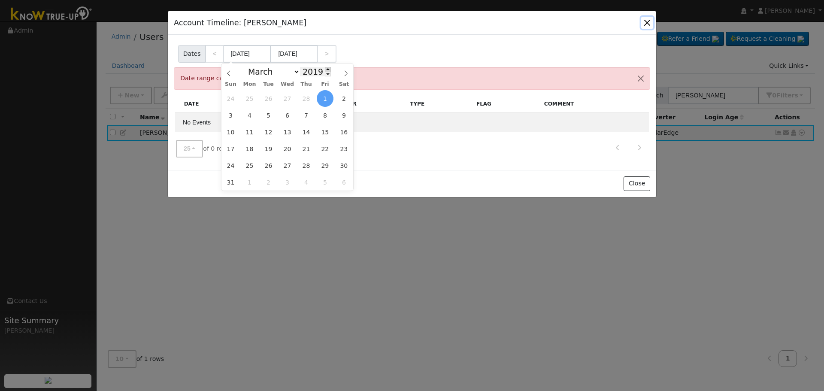
click at [325, 67] on span at bounding box center [328, 69] width 6 height 5
click at [325, 68] on span at bounding box center [328, 69] width 6 height 5
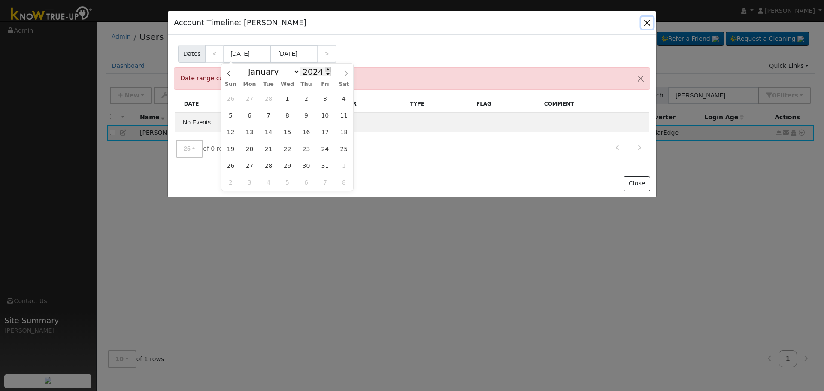
click at [325, 68] on span at bounding box center [328, 69] width 6 height 5
type input "2019"
click at [354, 38] on div "Account Timeline Report Dates < [DATE] [DATE] > Date range cannot exceed 90 day…" at bounding box center [412, 102] width 488 height 135
click at [260, 51] on input "[DATE]" at bounding box center [247, 54] width 47 height 18
click at [342, 75] on span at bounding box center [346, 71] width 15 height 15
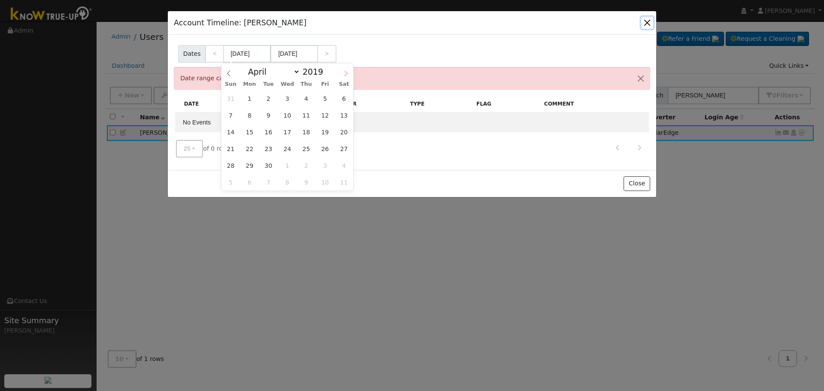
click at [344, 75] on icon at bounding box center [346, 73] width 6 height 6
select select "4"
click at [314, 71] on input "2019" at bounding box center [315, 71] width 31 height 9
click at [325, 72] on span at bounding box center [328, 69] width 6 height 5
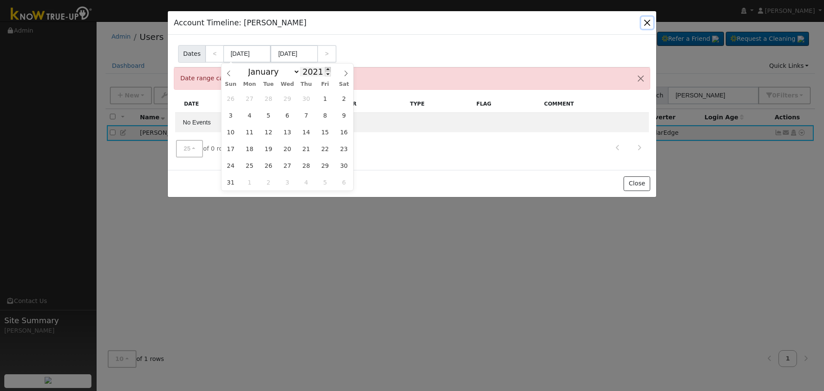
click at [325, 72] on span at bounding box center [328, 69] width 6 height 5
click at [325, 70] on span at bounding box center [328, 69] width 6 height 5
type input "2025"
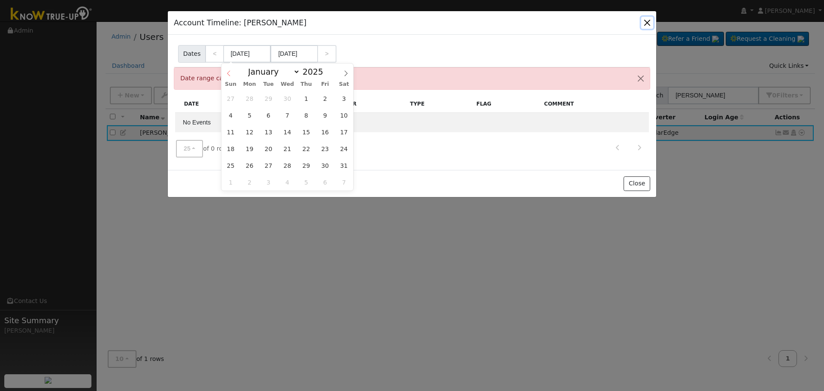
click at [230, 72] on icon at bounding box center [229, 73] width 6 height 6
click at [347, 75] on icon at bounding box center [346, 73] width 6 height 6
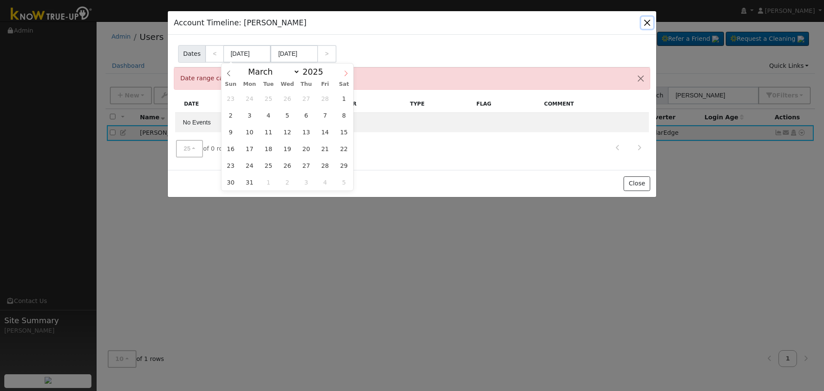
select select "3"
click at [303, 100] on span "3" at bounding box center [306, 98] width 17 height 17
type input "[DATE]"
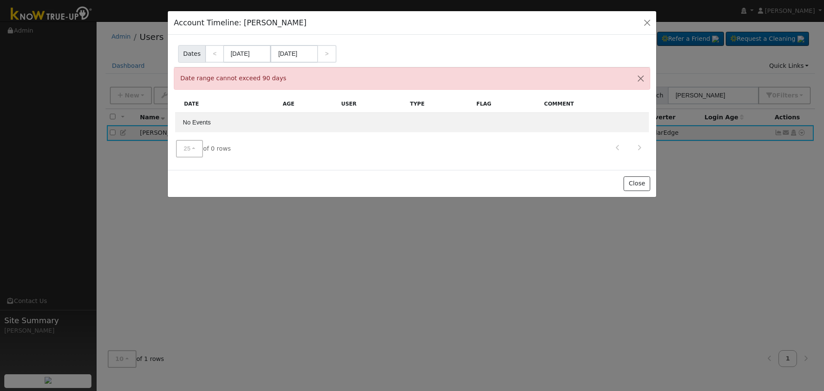
click at [384, 58] on div "Dates < [DATE] [DATE] >" at bounding box center [412, 52] width 471 height 21
click at [253, 53] on input "[DATE]" at bounding box center [247, 54] width 47 height 18
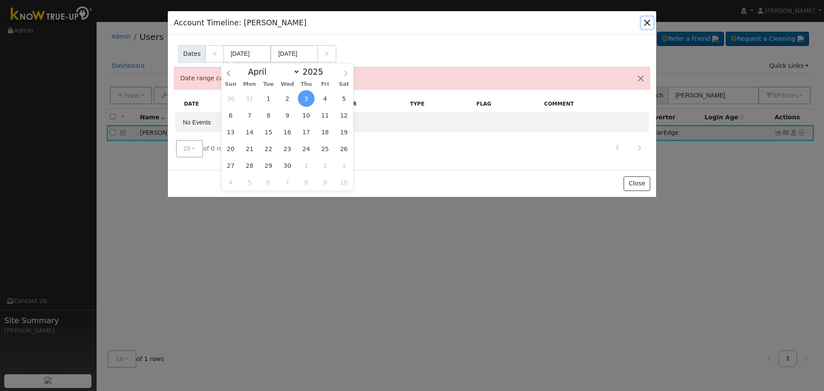
click at [344, 73] on icon at bounding box center [346, 73] width 6 height 6
click at [343, 72] on icon at bounding box center [346, 73] width 6 height 6
select select "5"
click at [301, 95] on span "5" at bounding box center [306, 98] width 17 height 17
type input "[DATE]"
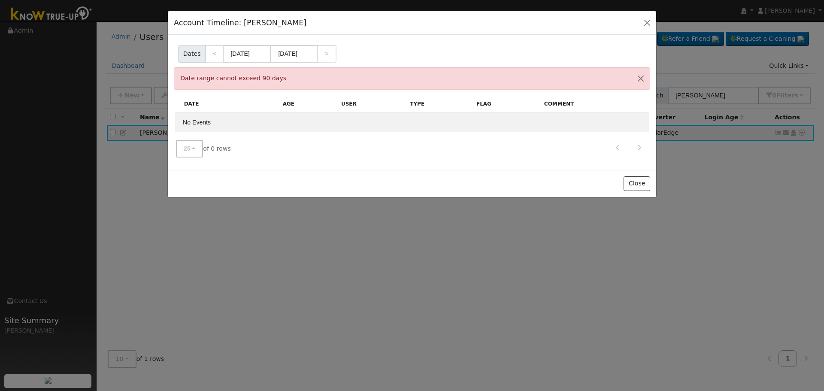
click at [369, 41] on div "Dates < [DATE] [DATE] >" at bounding box center [411, 54] width 485 height 26
click at [253, 51] on input "[DATE]" at bounding box center [247, 54] width 47 height 18
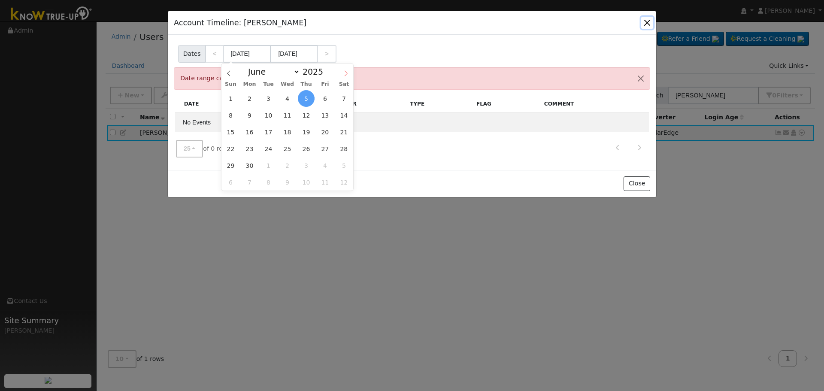
click at [347, 71] on icon at bounding box center [346, 73] width 6 height 6
select select "6"
click at [326, 100] on span "4" at bounding box center [325, 98] width 17 height 17
type input "[DATE]"
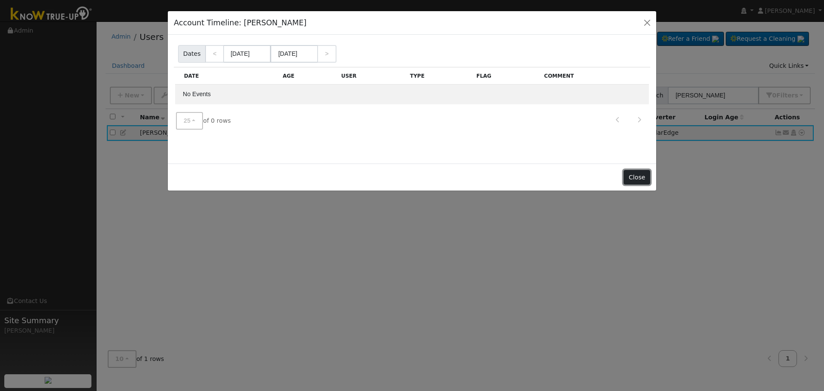
click at [640, 179] on button "Close" at bounding box center [636, 177] width 26 height 15
